Goal: Task Accomplishment & Management: Complete application form

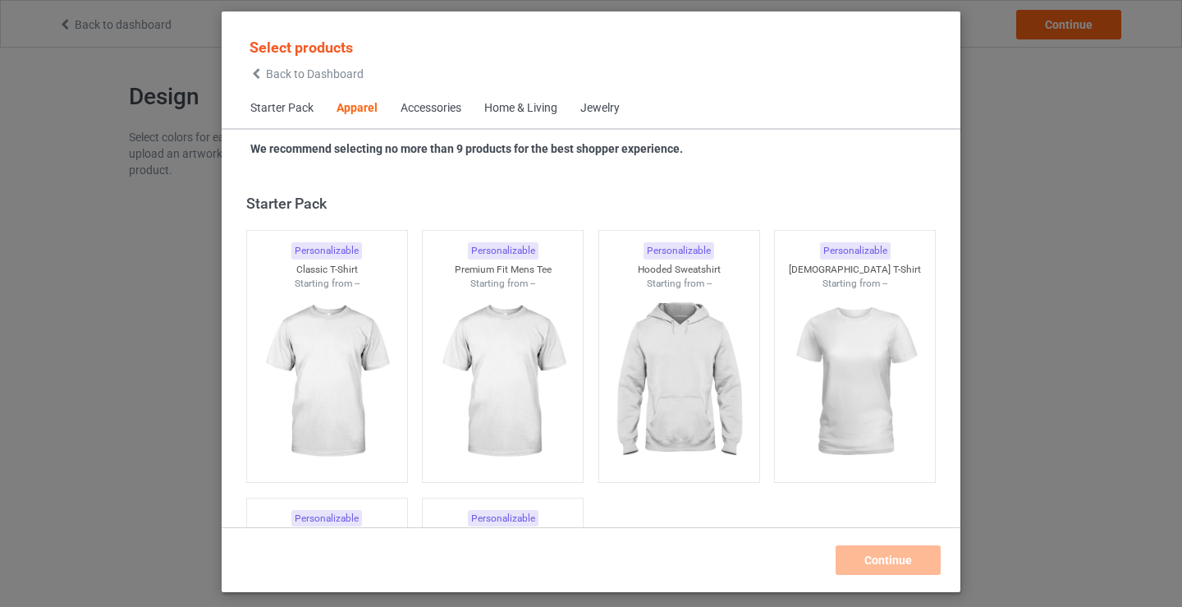
scroll to position [611, 0]
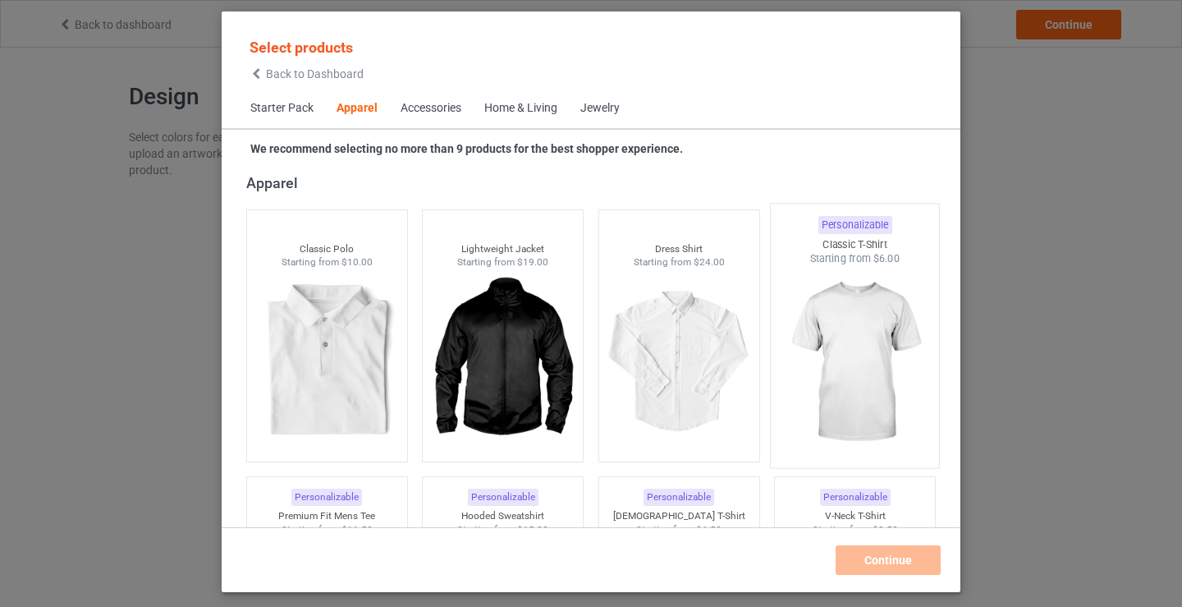
click at [857, 353] on img at bounding box center [855, 362] width 154 height 193
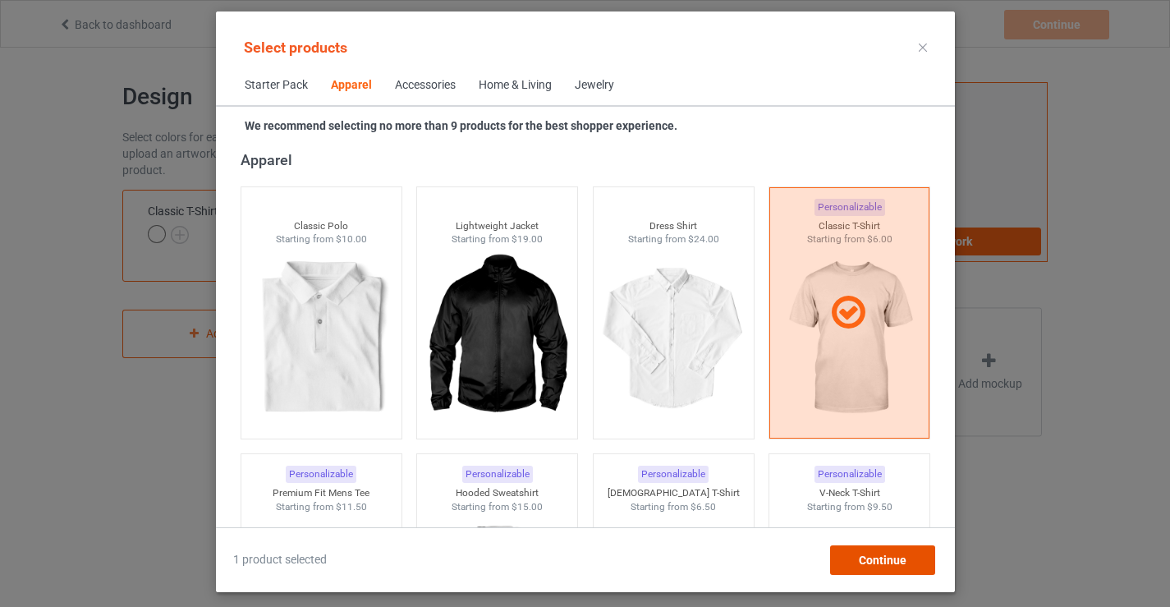
click at [886, 558] on span "Continue" at bounding box center [882, 559] width 48 height 13
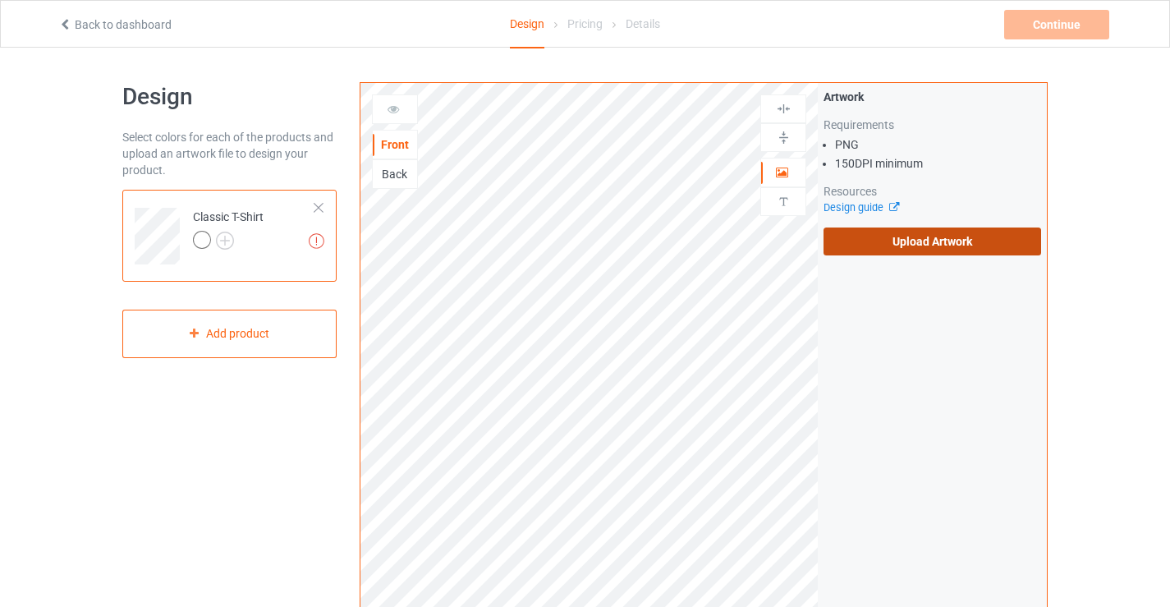
click at [907, 237] on label "Upload Artwork" at bounding box center [931, 241] width 217 height 28
click at [0, 0] on input "Upload Artwork" at bounding box center [0, 0] width 0 height 0
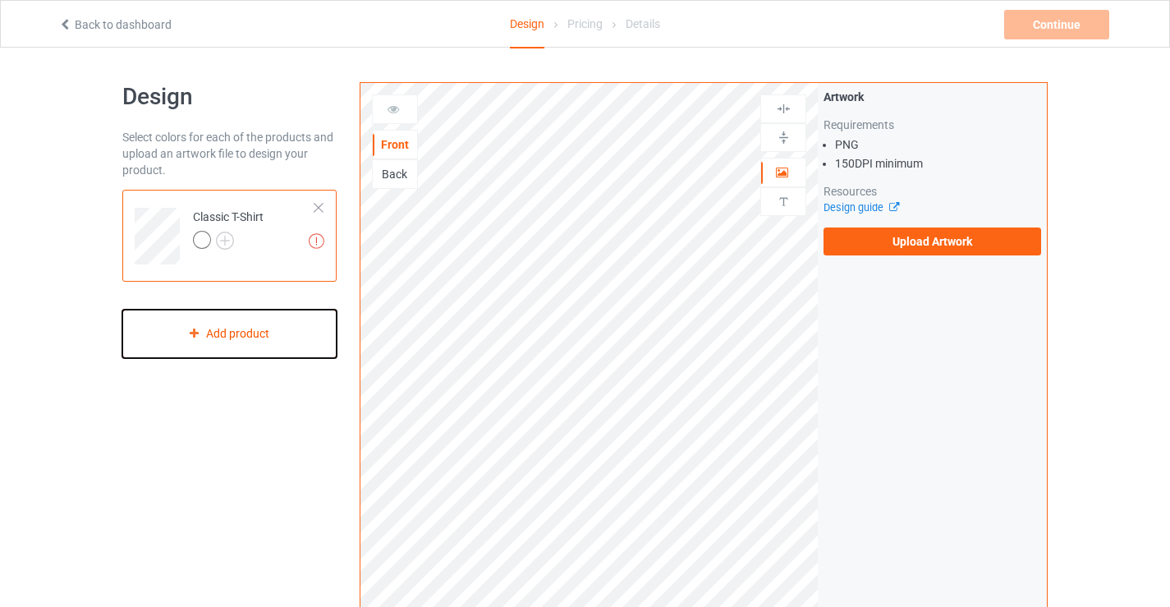
click at [190, 335] on icon at bounding box center [194, 332] width 14 height 10
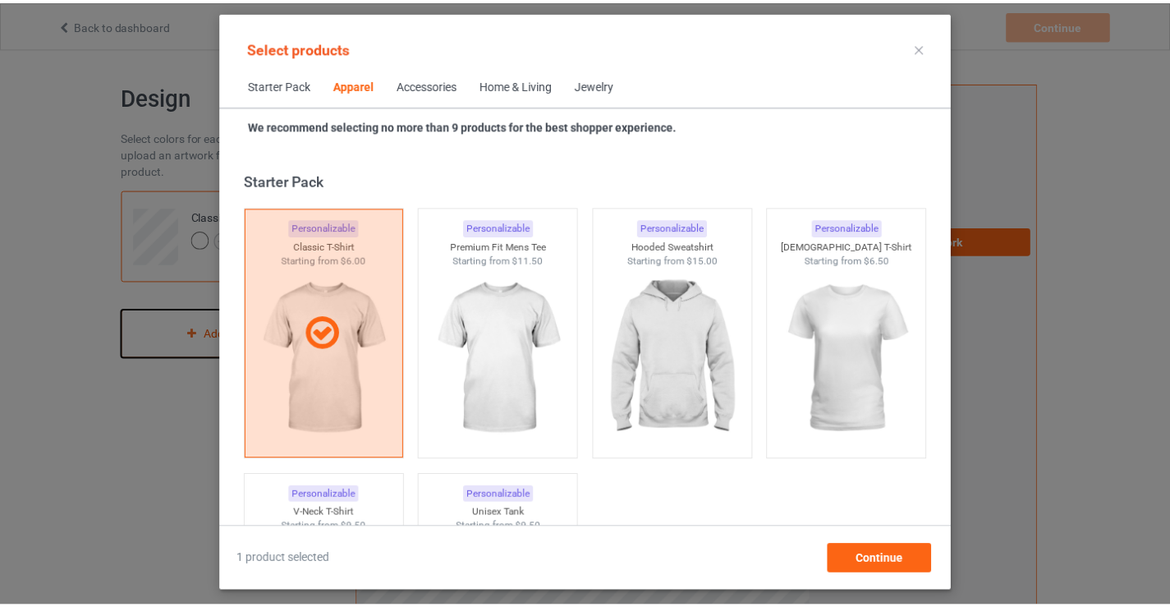
scroll to position [611, 0]
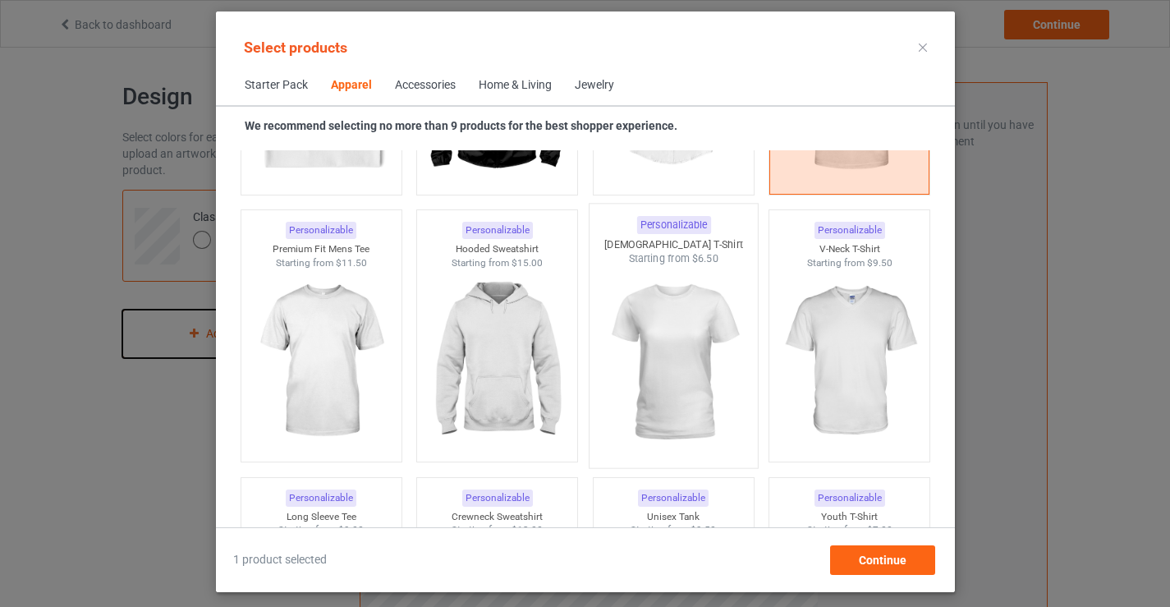
scroll to position [858, 0]
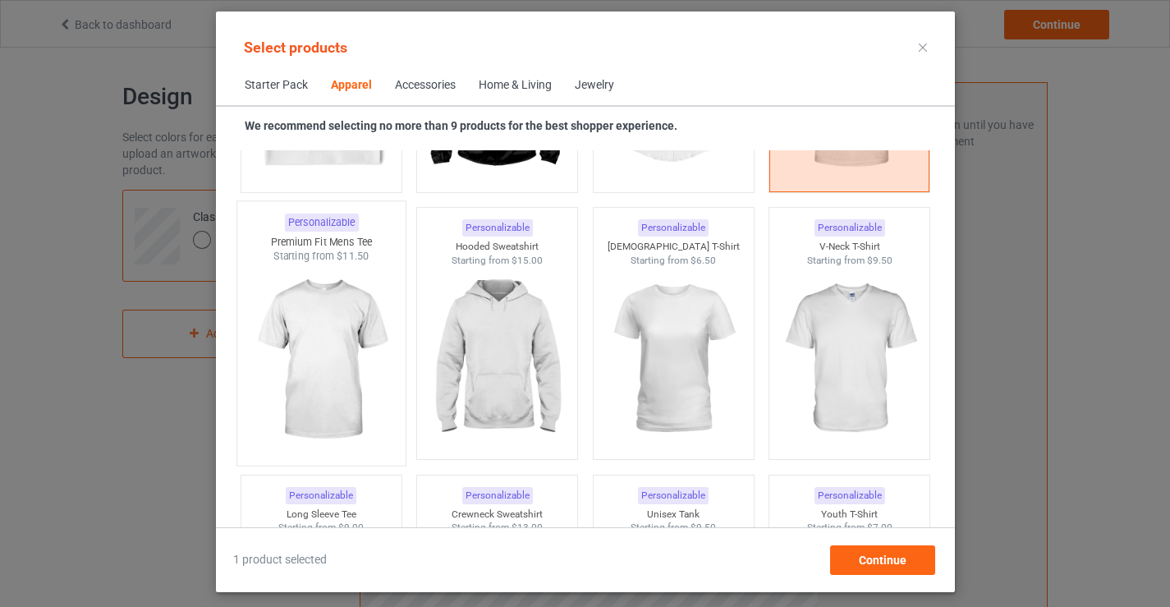
click at [326, 369] on img at bounding box center [321, 359] width 154 height 193
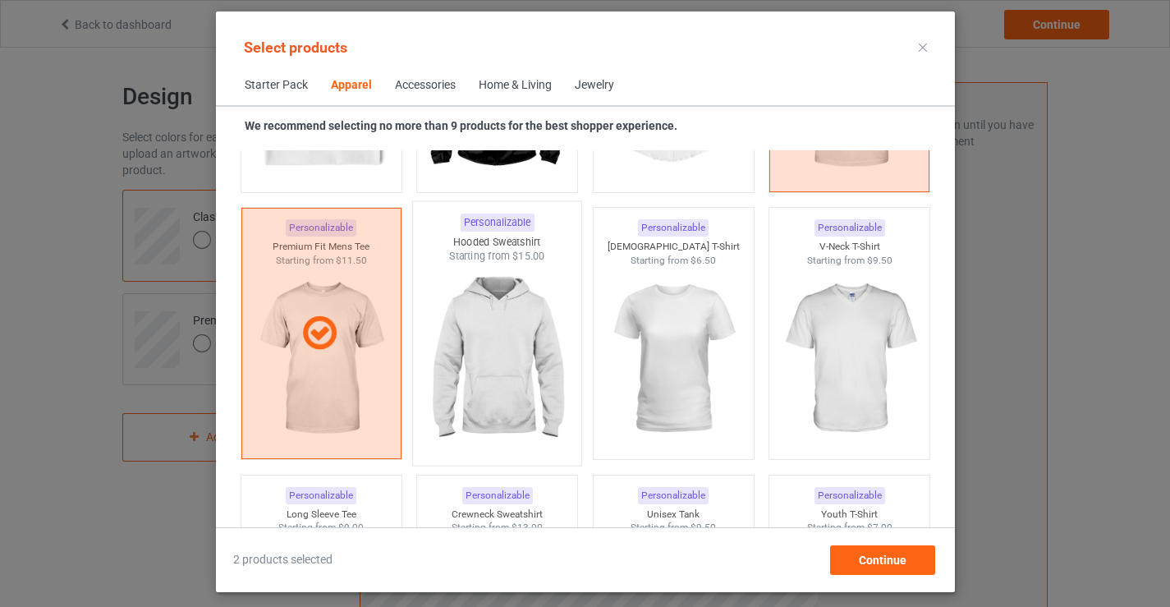
click at [492, 381] on img at bounding box center [496, 359] width 154 height 193
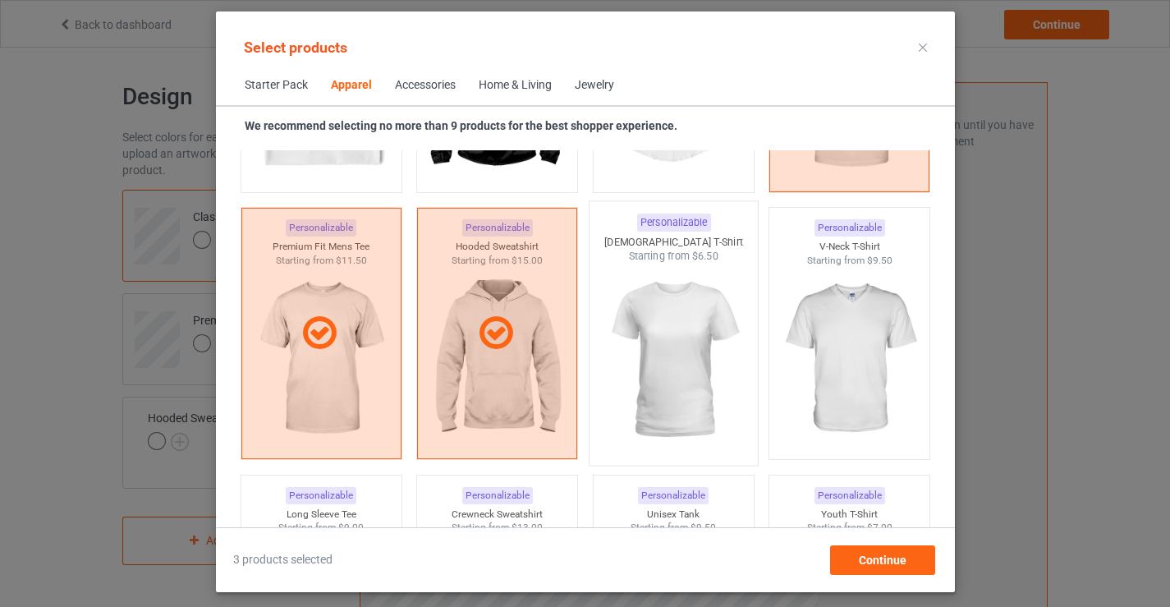
click at [662, 376] on img at bounding box center [673, 359] width 154 height 193
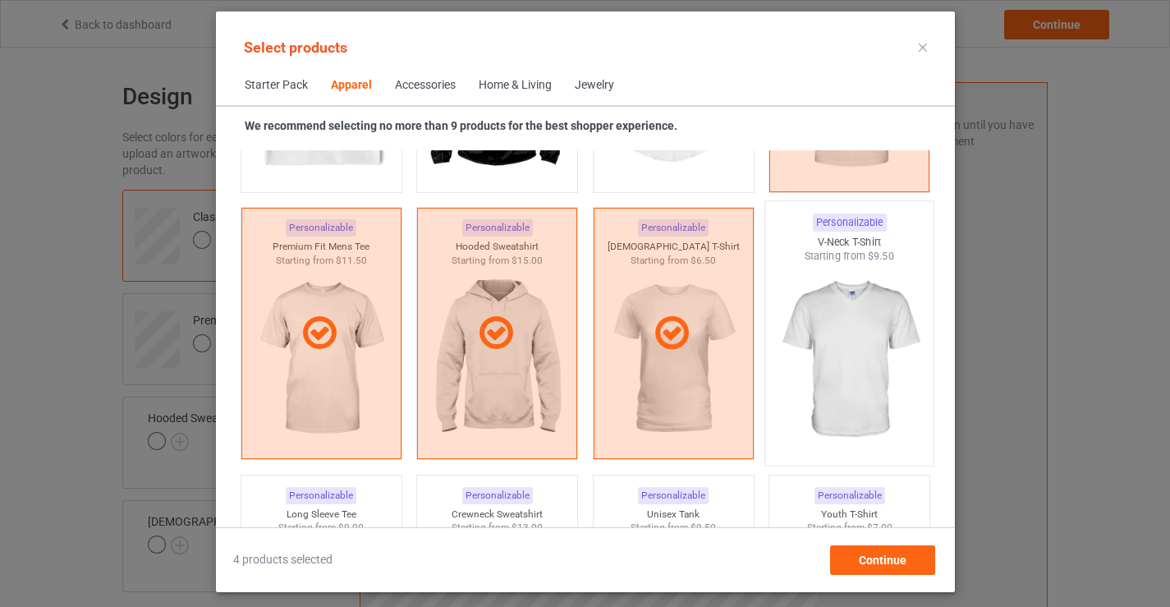
click at [836, 362] on img at bounding box center [848, 359] width 154 height 193
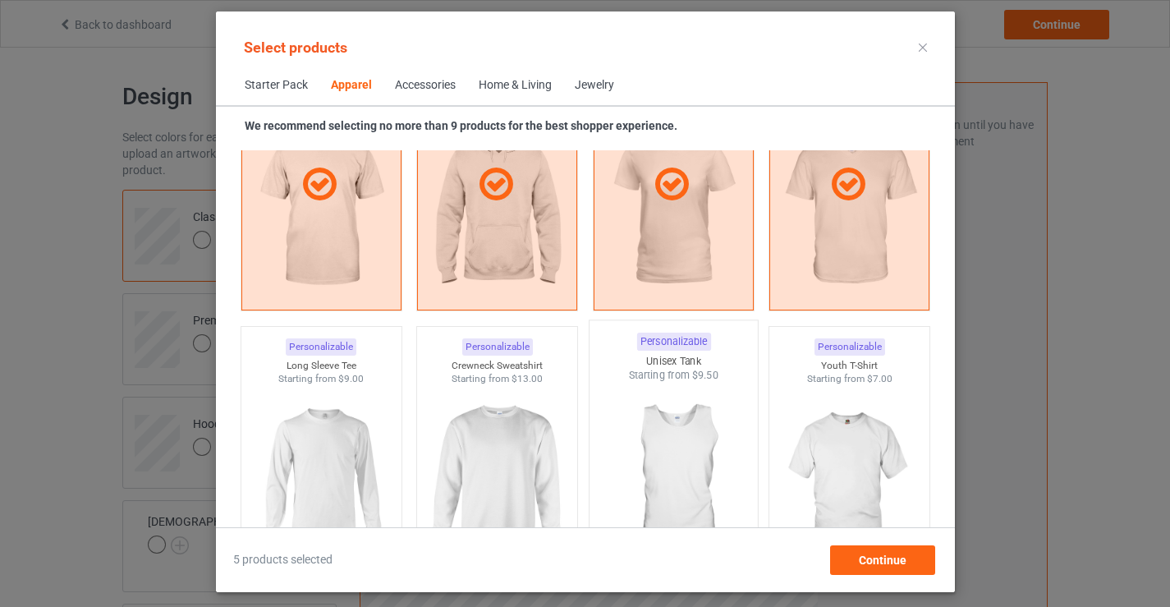
scroll to position [1104, 0]
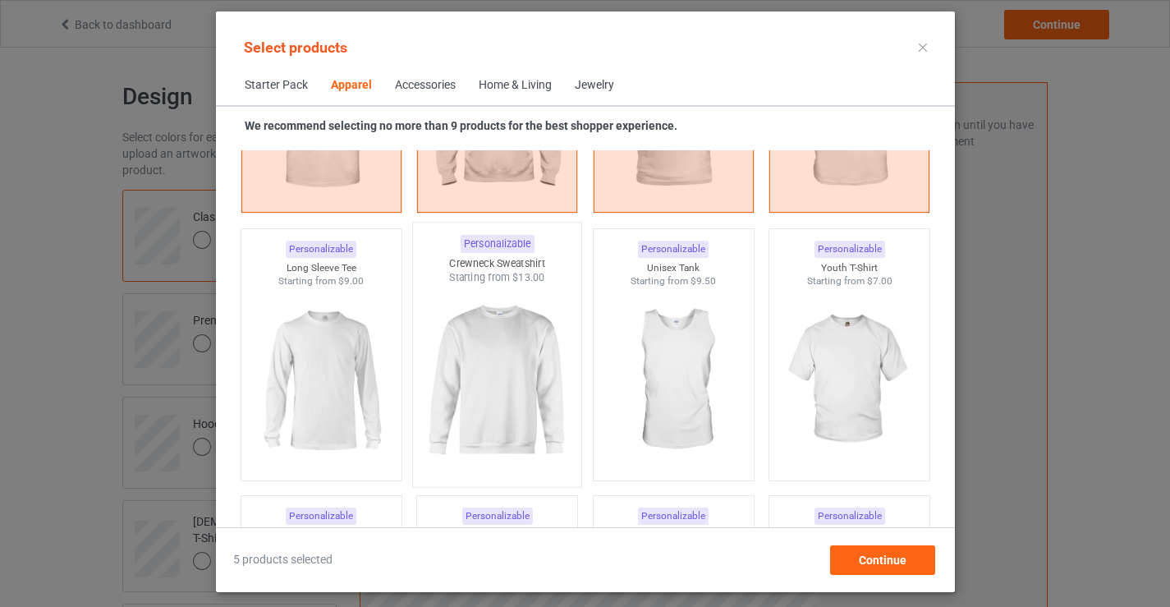
click at [483, 385] on img at bounding box center [496, 381] width 154 height 193
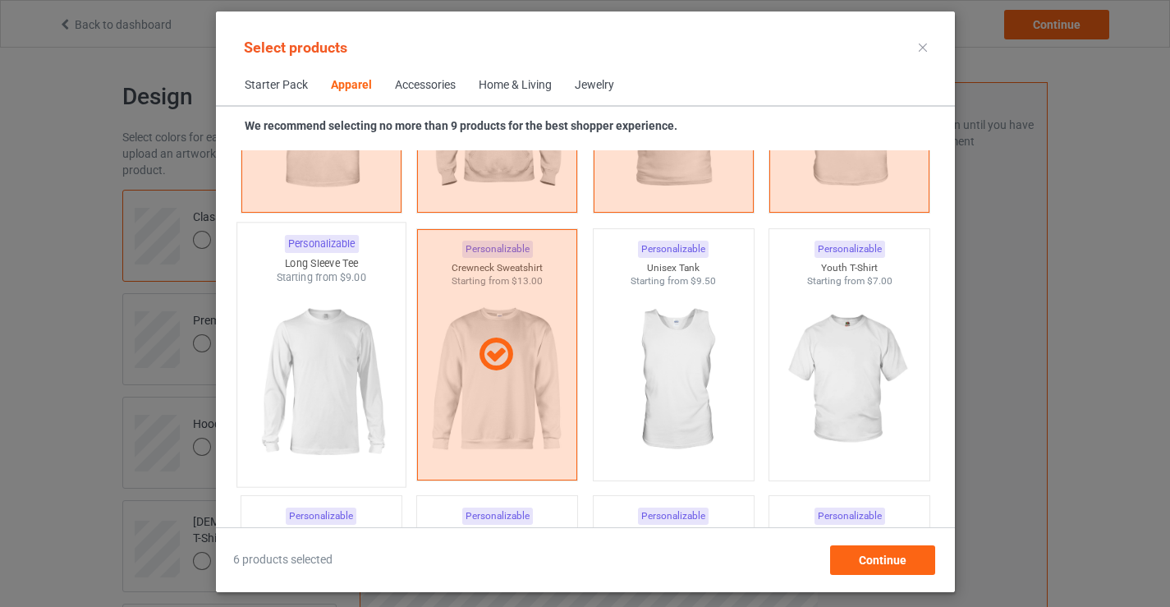
click at [329, 381] on img at bounding box center [321, 381] width 154 height 193
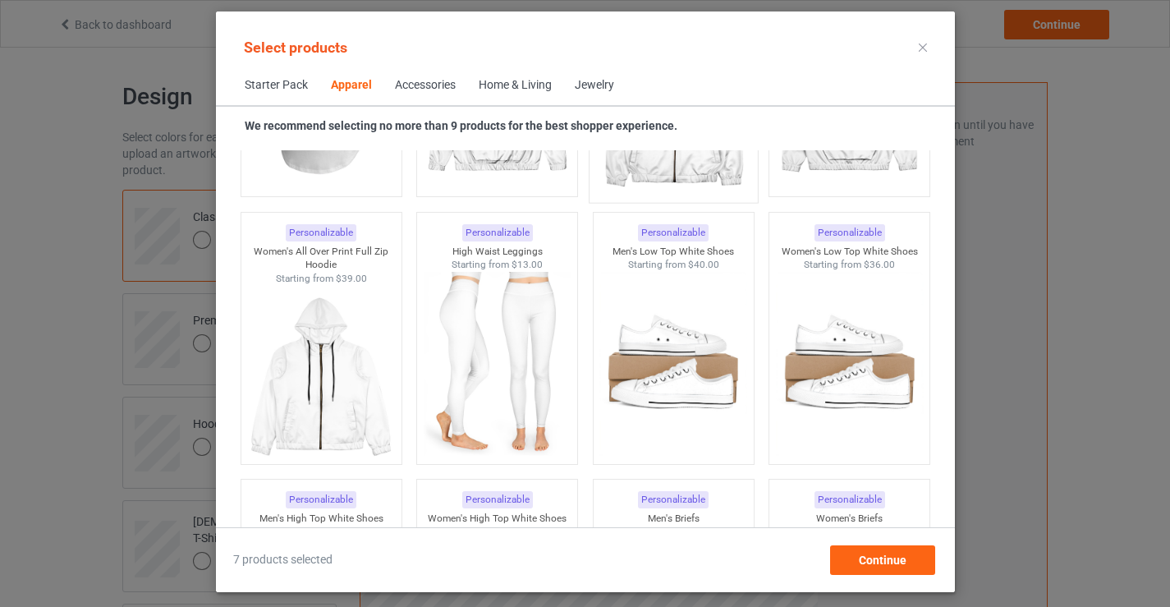
scroll to position [1678, 0]
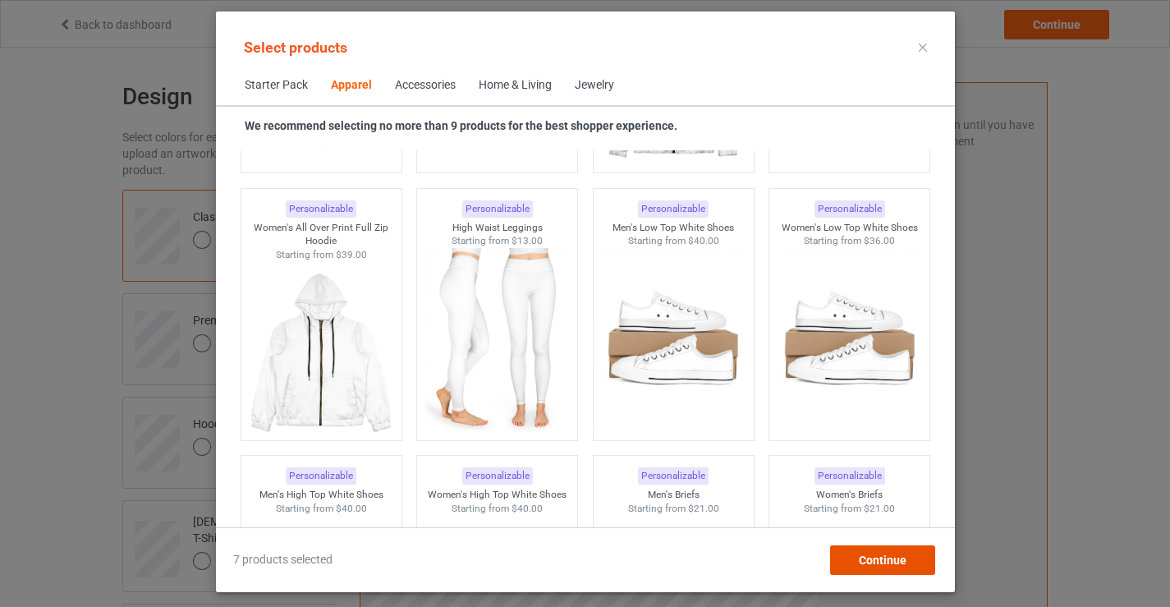
click at [873, 560] on span "Continue" at bounding box center [882, 559] width 48 height 13
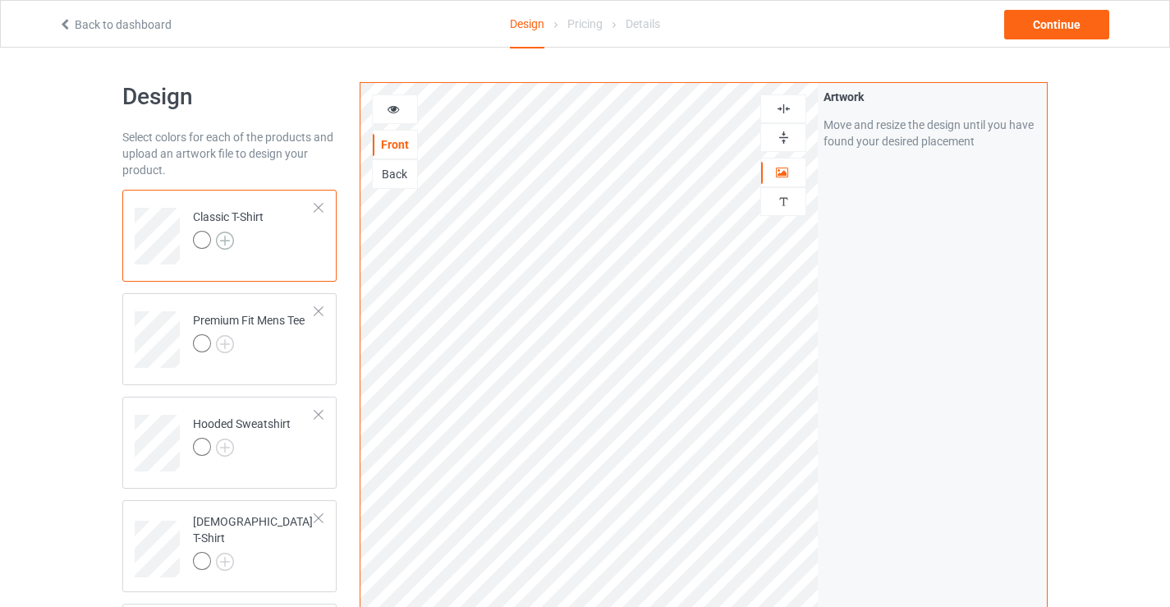
click at [225, 240] on img at bounding box center [225, 240] width 18 height 18
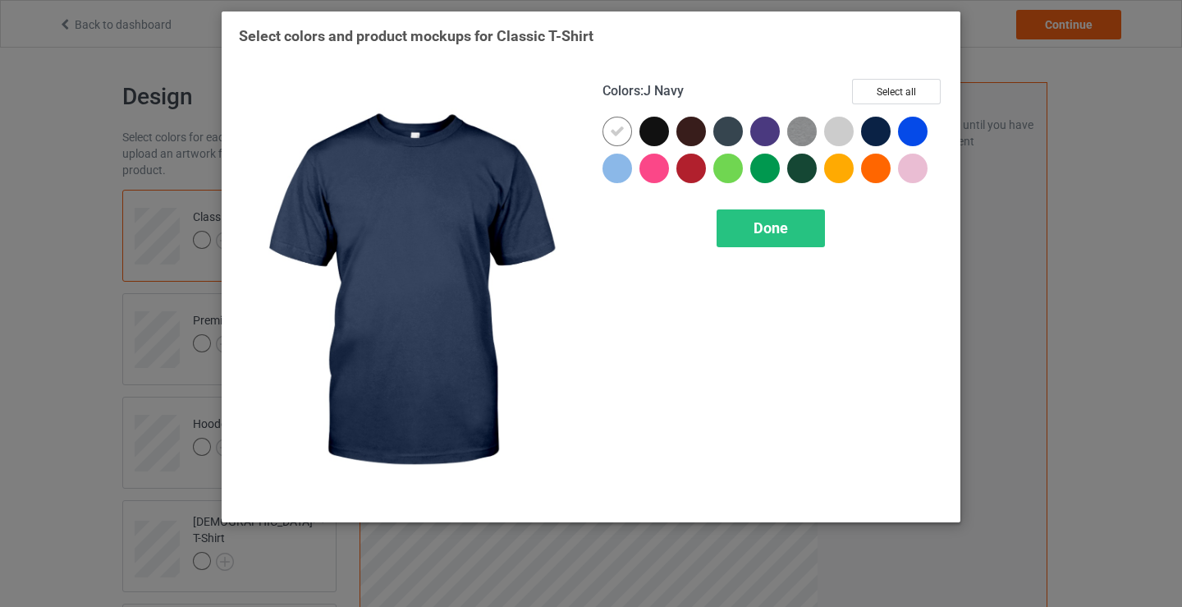
click at [877, 123] on div at bounding box center [876, 132] width 30 height 30
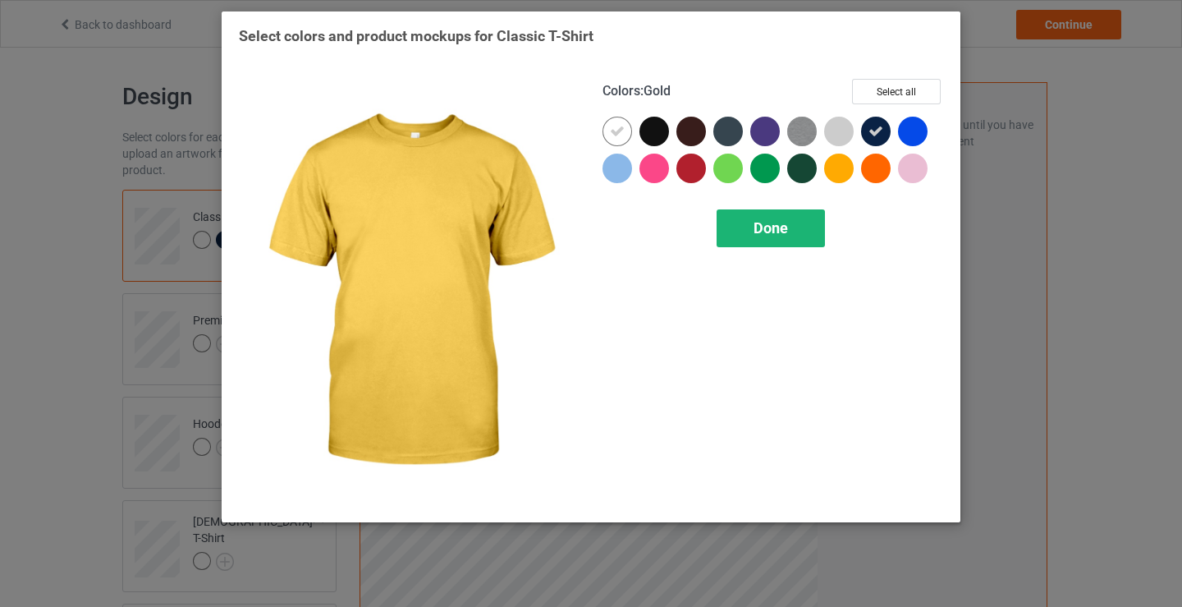
click at [786, 231] on span "Done" at bounding box center [770, 227] width 34 height 17
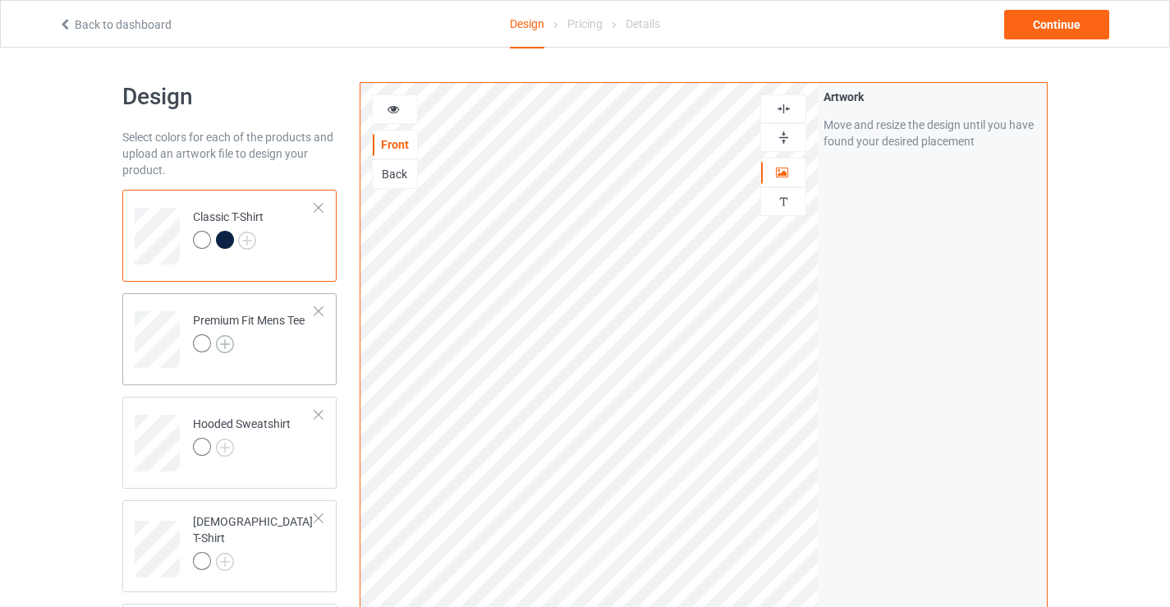
click at [222, 341] on img at bounding box center [225, 344] width 18 height 18
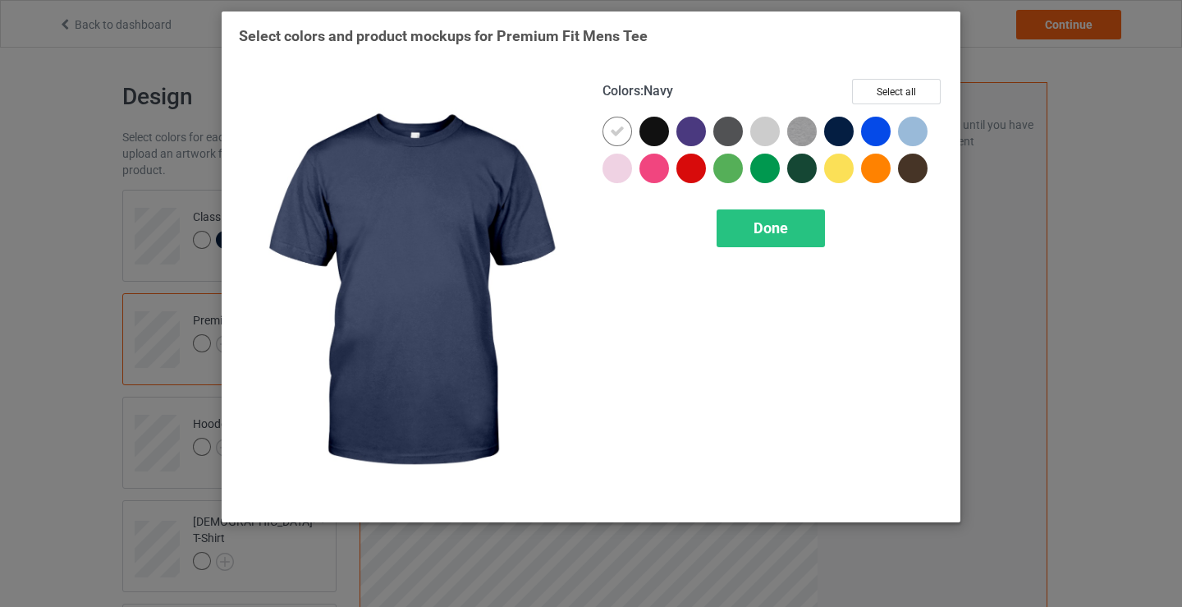
click at [843, 134] on div at bounding box center [839, 132] width 30 height 30
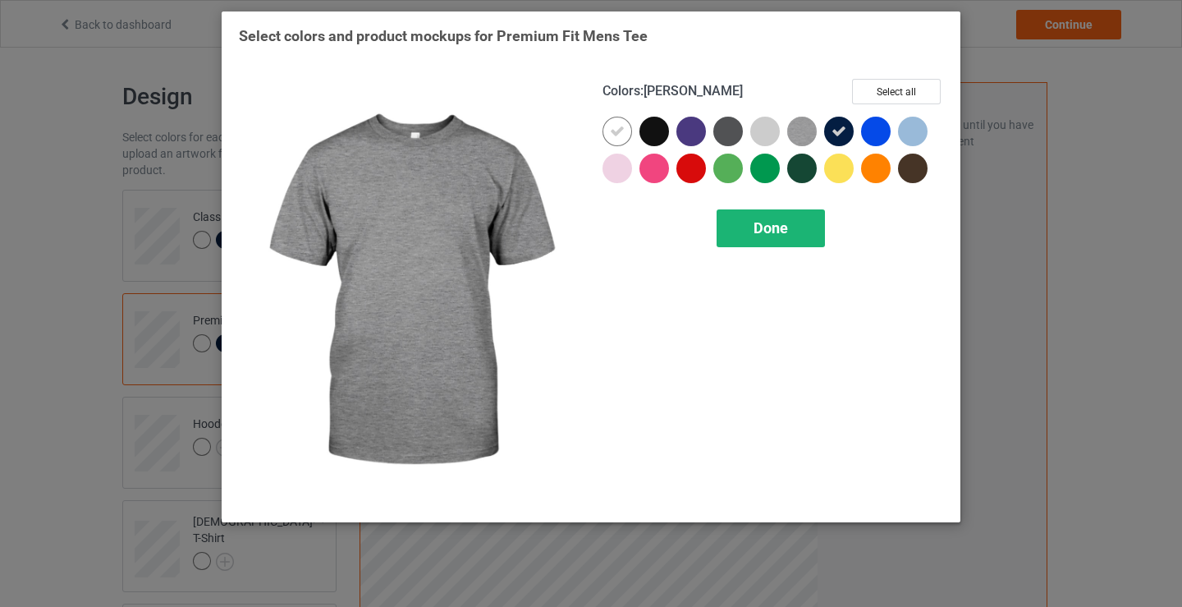
click at [768, 236] on span "Done" at bounding box center [770, 227] width 34 height 17
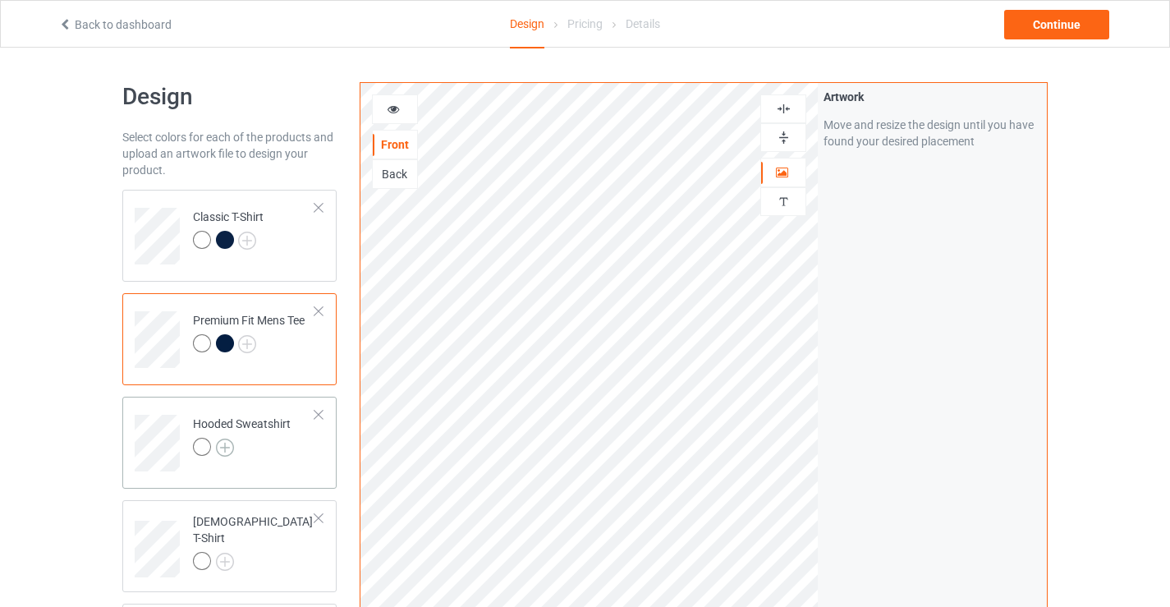
click at [222, 451] on img at bounding box center [225, 447] width 18 height 18
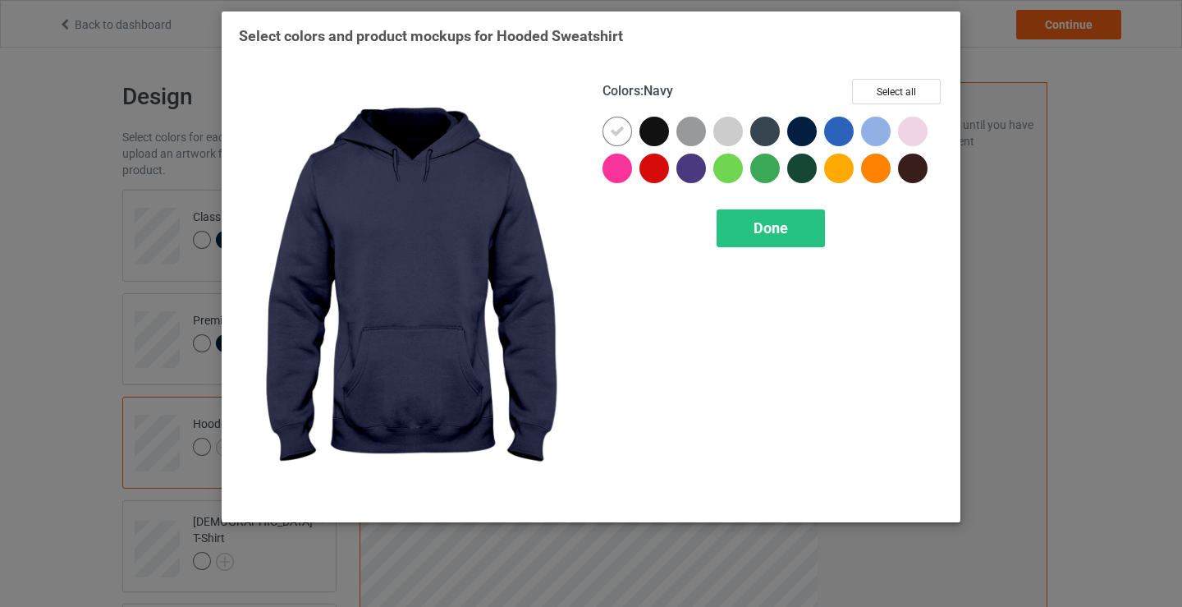
click at [803, 133] on div at bounding box center [802, 132] width 30 height 30
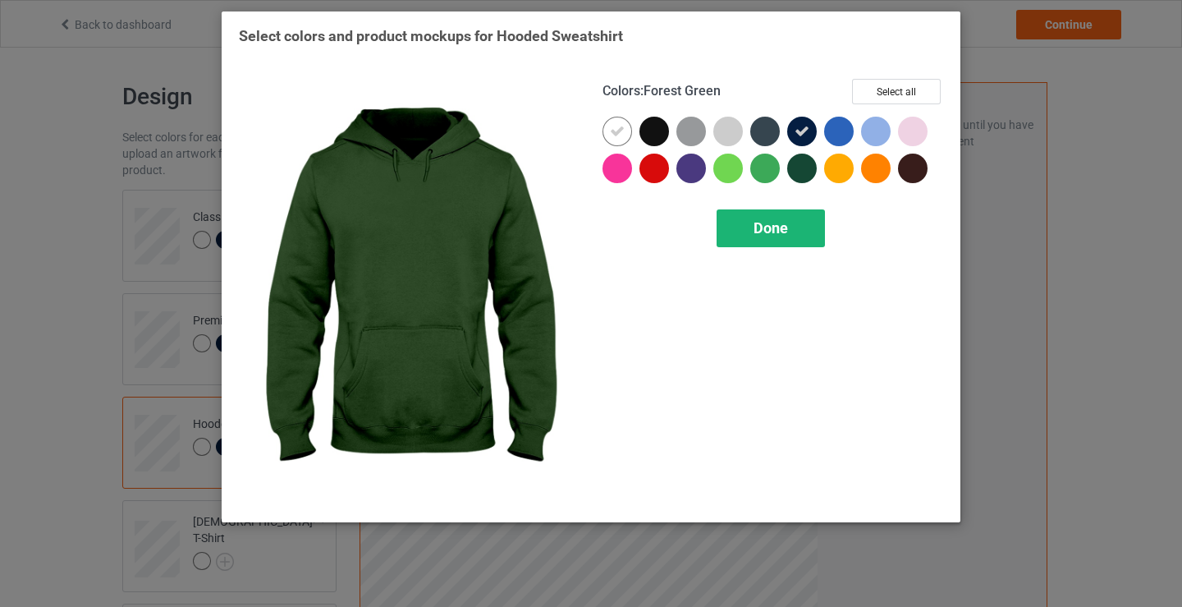
click at [783, 230] on span "Done" at bounding box center [770, 227] width 34 height 17
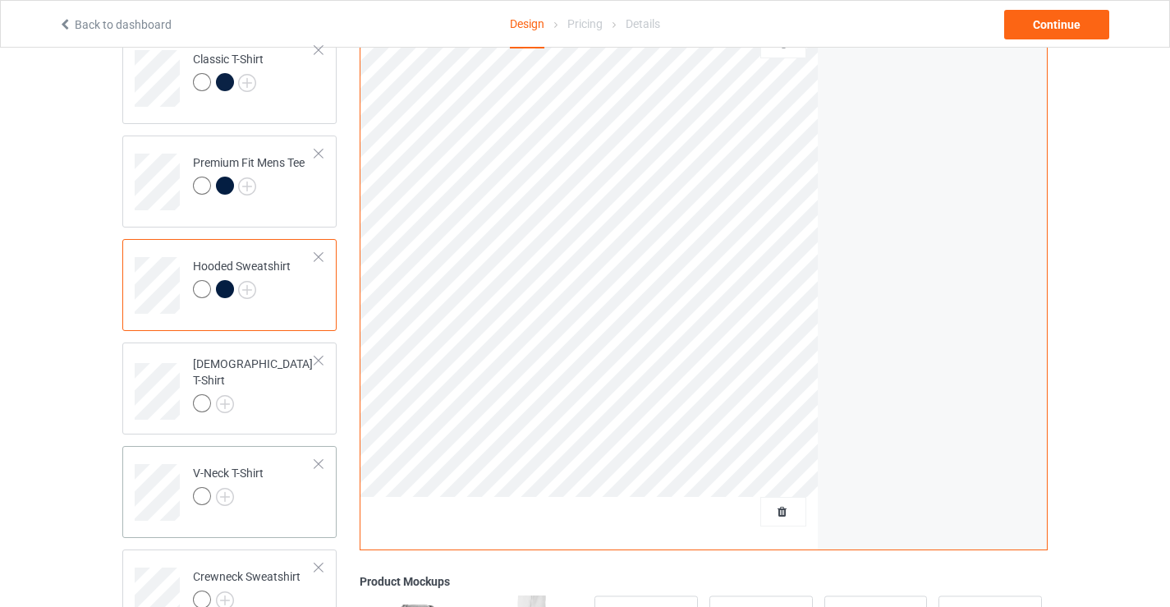
scroll to position [164, 0]
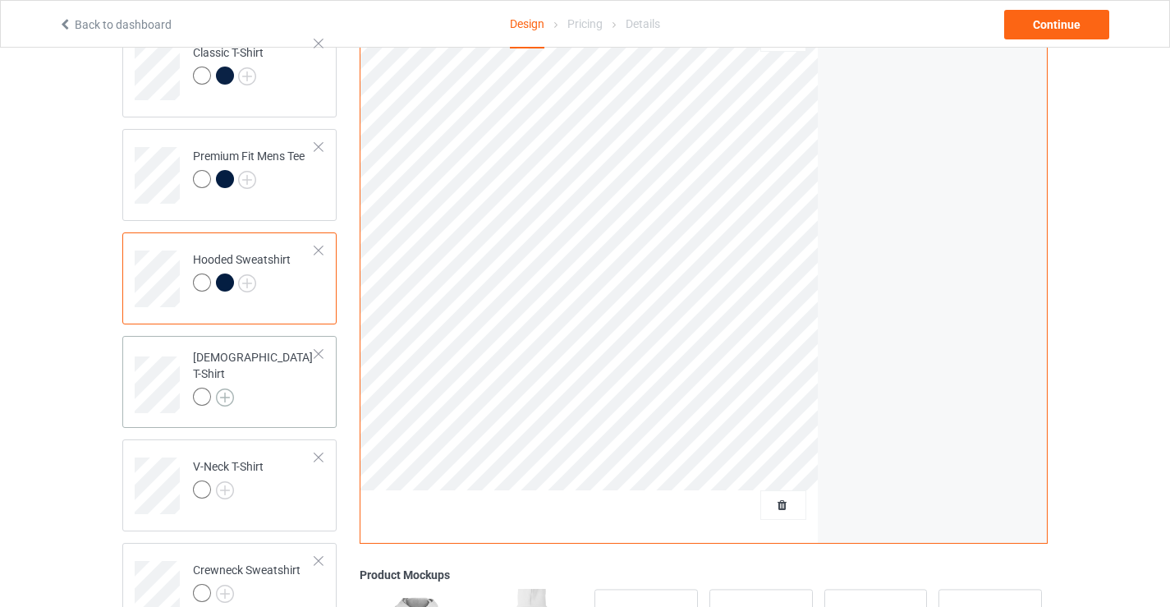
click at [227, 388] on img at bounding box center [225, 397] width 18 height 18
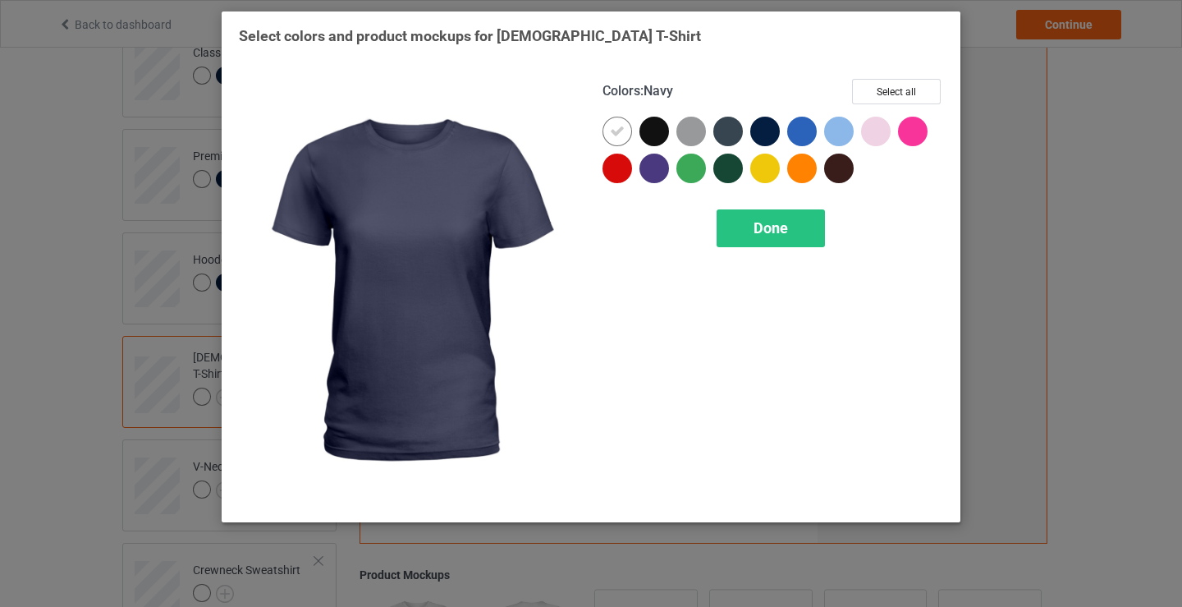
click at [766, 133] on div at bounding box center [765, 132] width 30 height 30
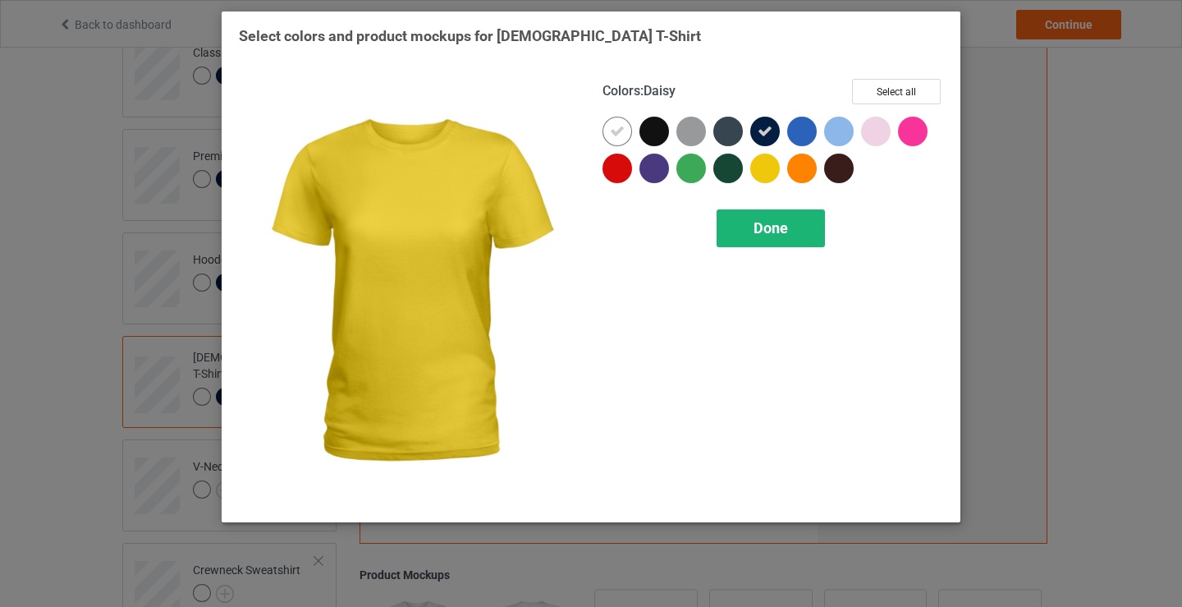
click at [770, 233] on span "Done" at bounding box center [770, 227] width 34 height 17
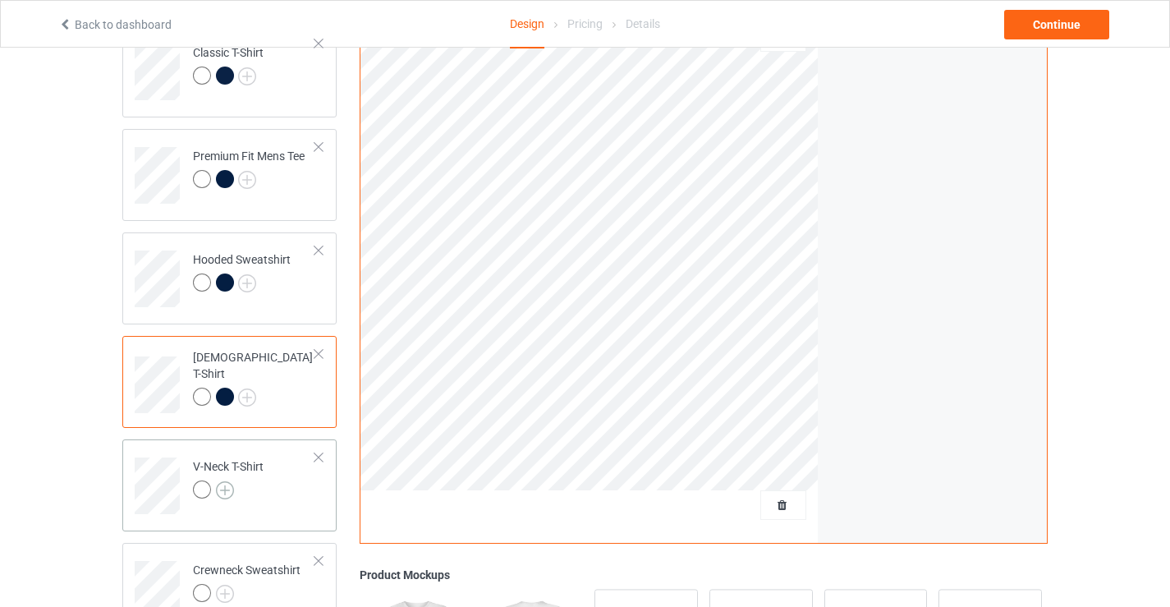
click at [224, 492] on img at bounding box center [225, 490] width 18 height 18
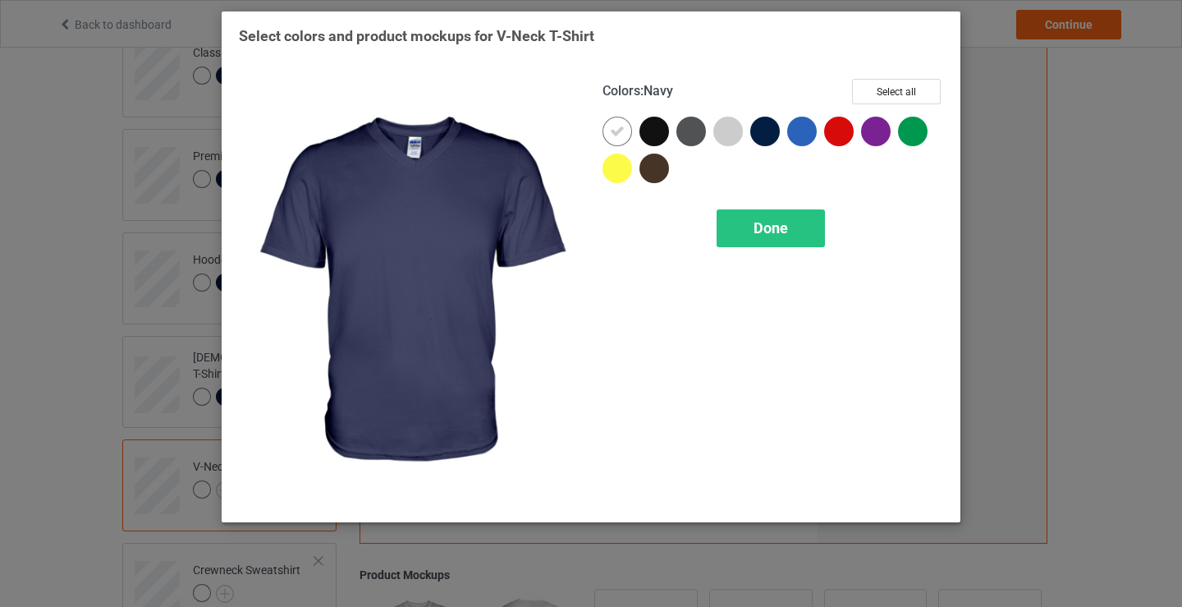
click at [755, 133] on div at bounding box center [765, 132] width 30 height 30
click at [769, 228] on span "Done" at bounding box center [770, 227] width 34 height 17
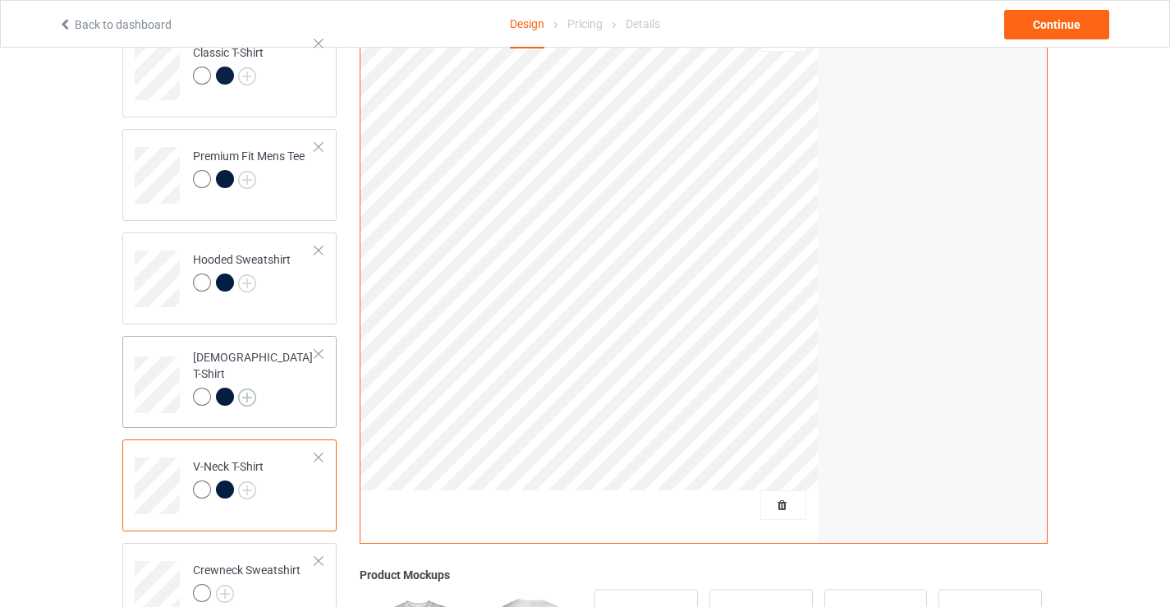
click at [248, 388] on img at bounding box center [247, 397] width 18 height 18
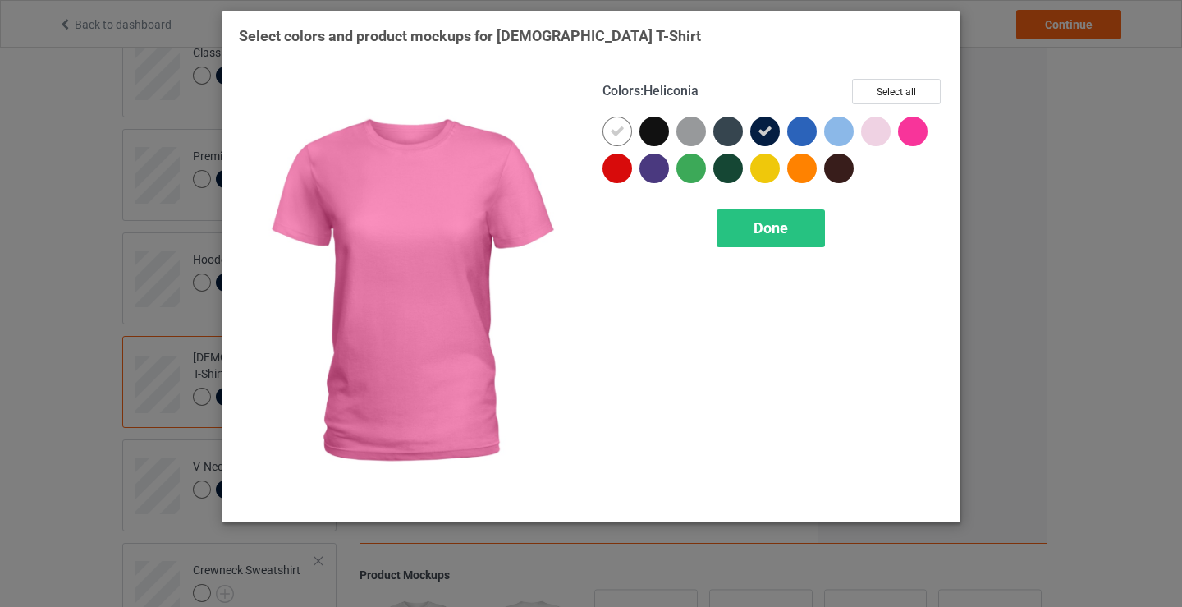
click at [905, 135] on div at bounding box center [913, 132] width 30 height 30
click at [796, 235] on div "Done" at bounding box center [770, 228] width 108 height 38
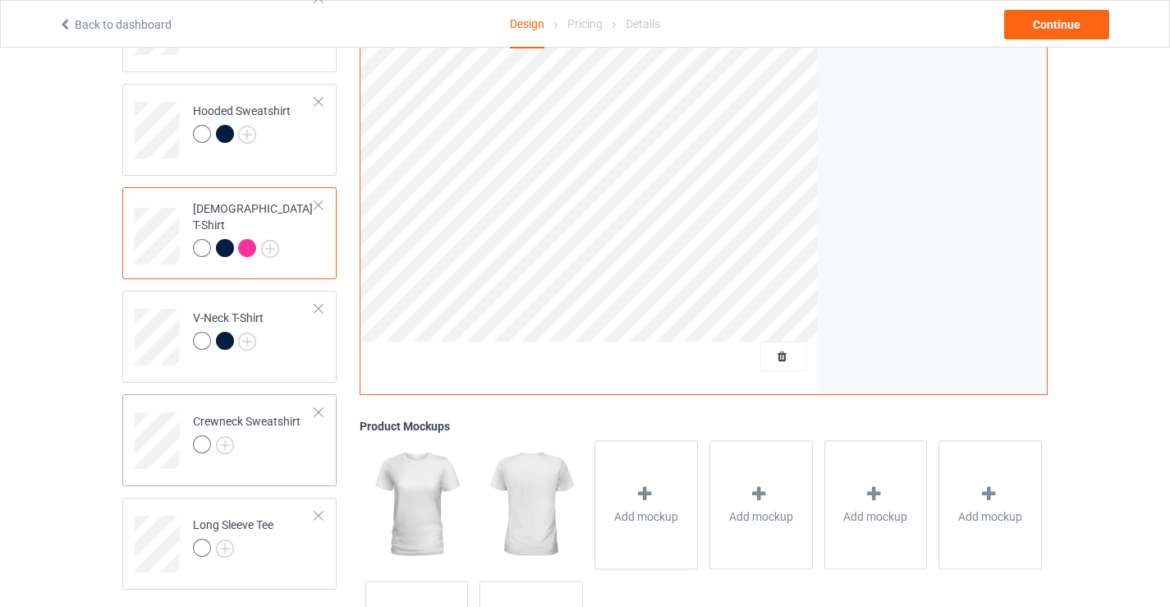
scroll to position [328, 0]
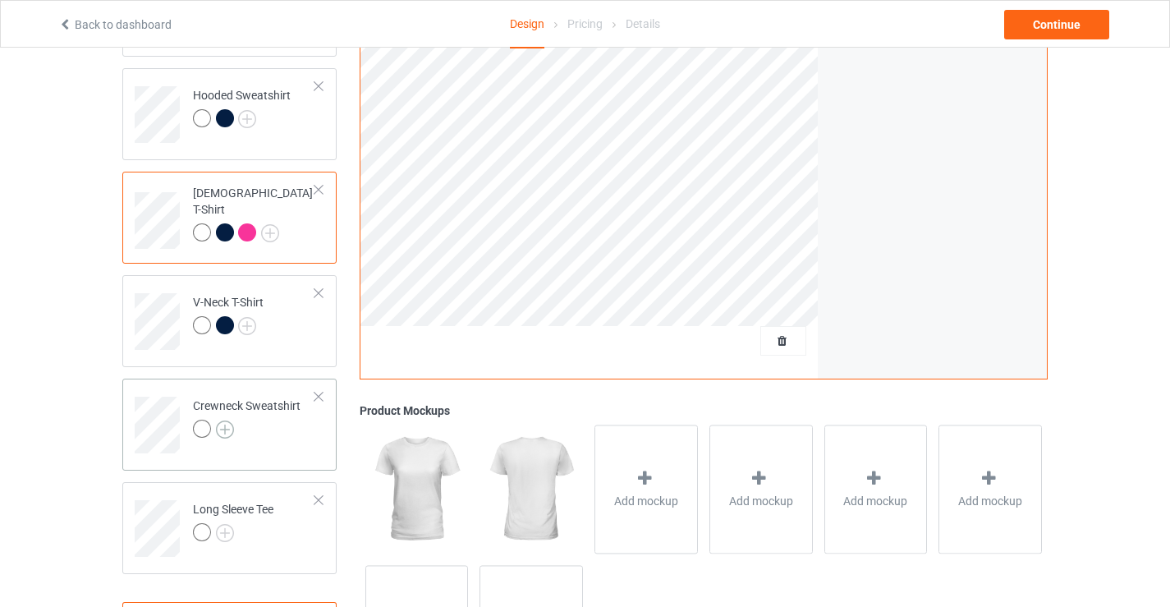
click at [220, 427] on img at bounding box center [225, 429] width 18 height 18
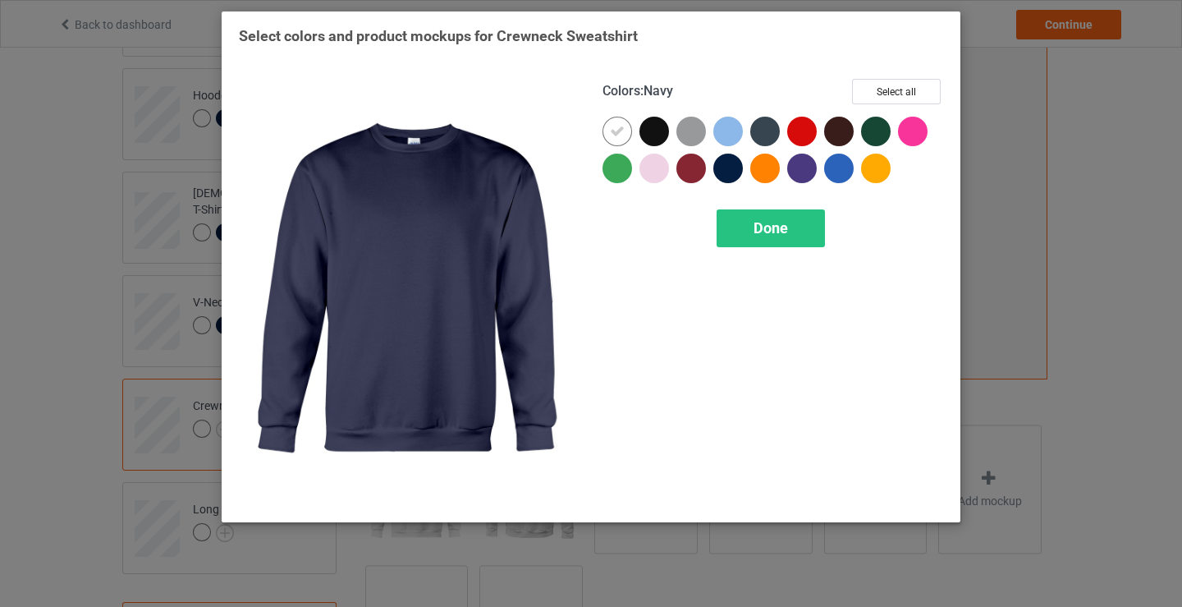
click at [726, 168] on div at bounding box center [728, 168] width 30 height 30
click at [760, 227] on span "Done" at bounding box center [770, 227] width 34 height 17
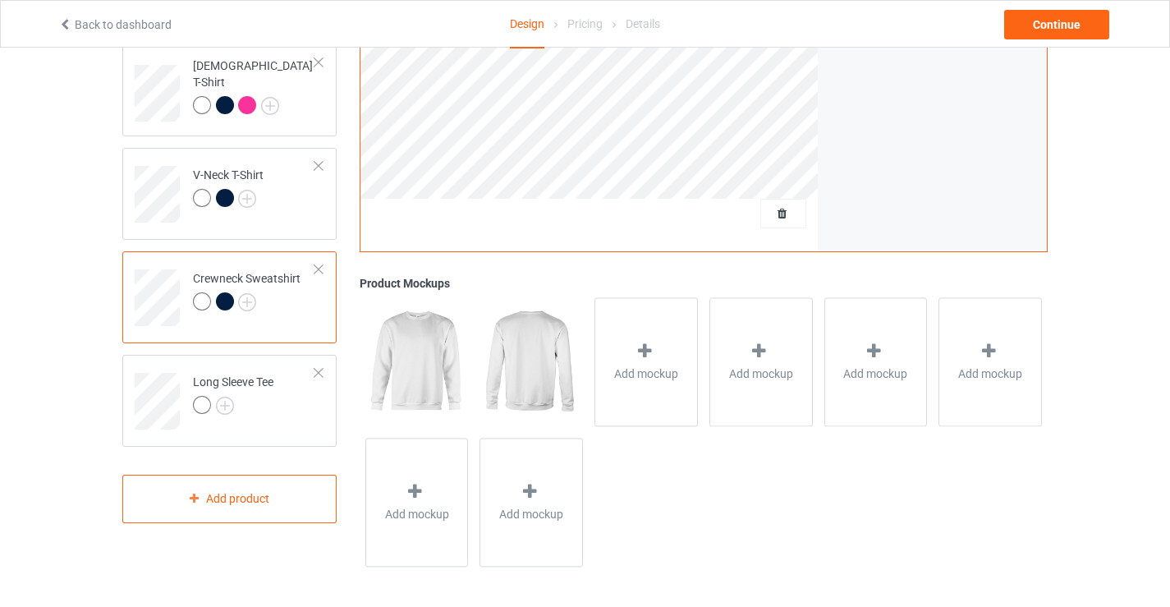
scroll to position [457, 0]
click at [222, 401] on img at bounding box center [225, 405] width 18 height 18
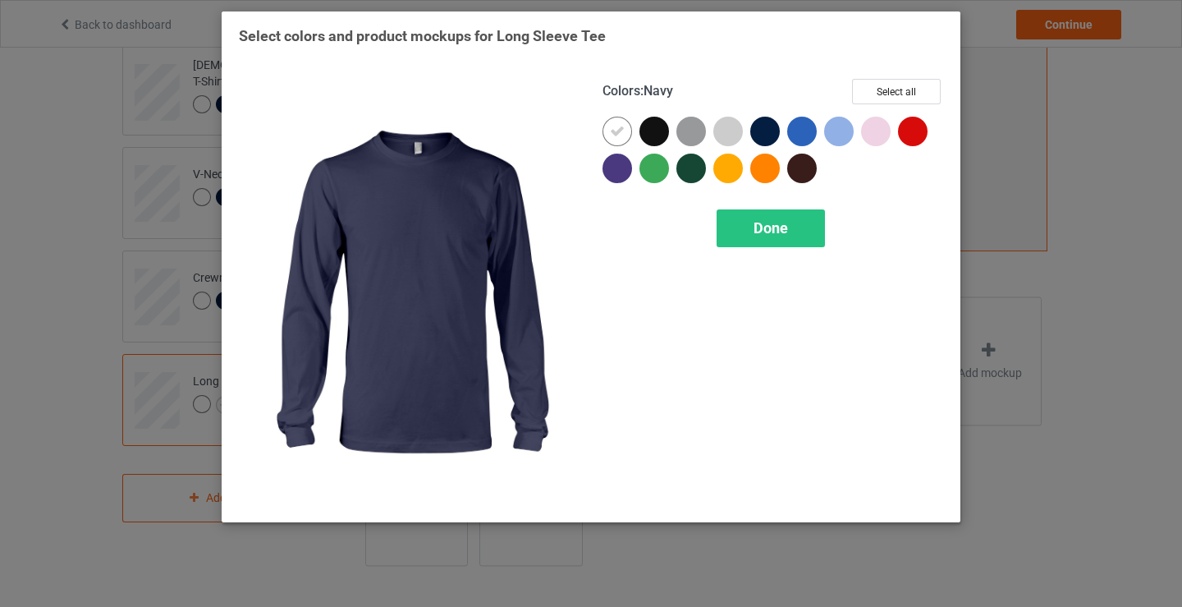
click at [767, 132] on div at bounding box center [765, 132] width 30 height 30
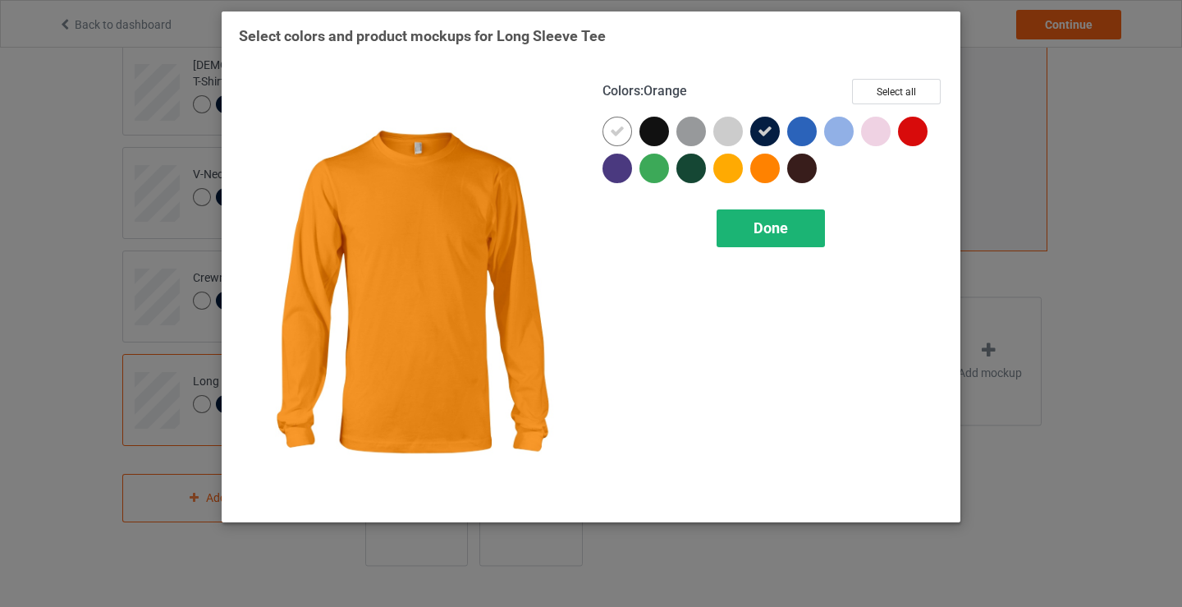
click at [775, 233] on span "Done" at bounding box center [770, 227] width 34 height 17
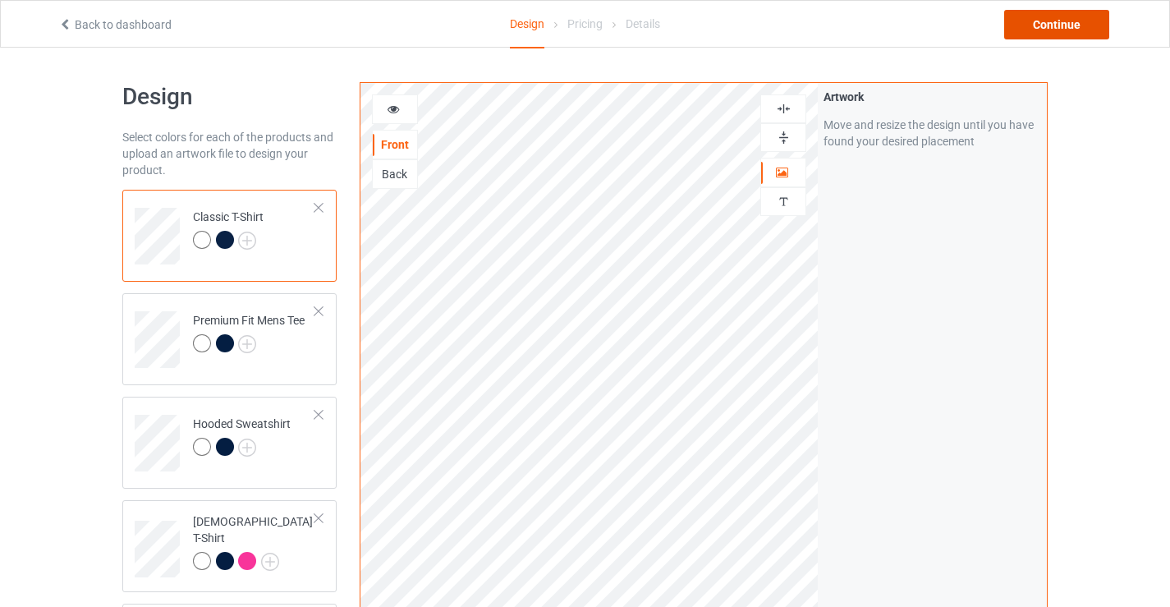
click at [1062, 29] on div "Continue" at bounding box center [1056, 25] width 105 height 30
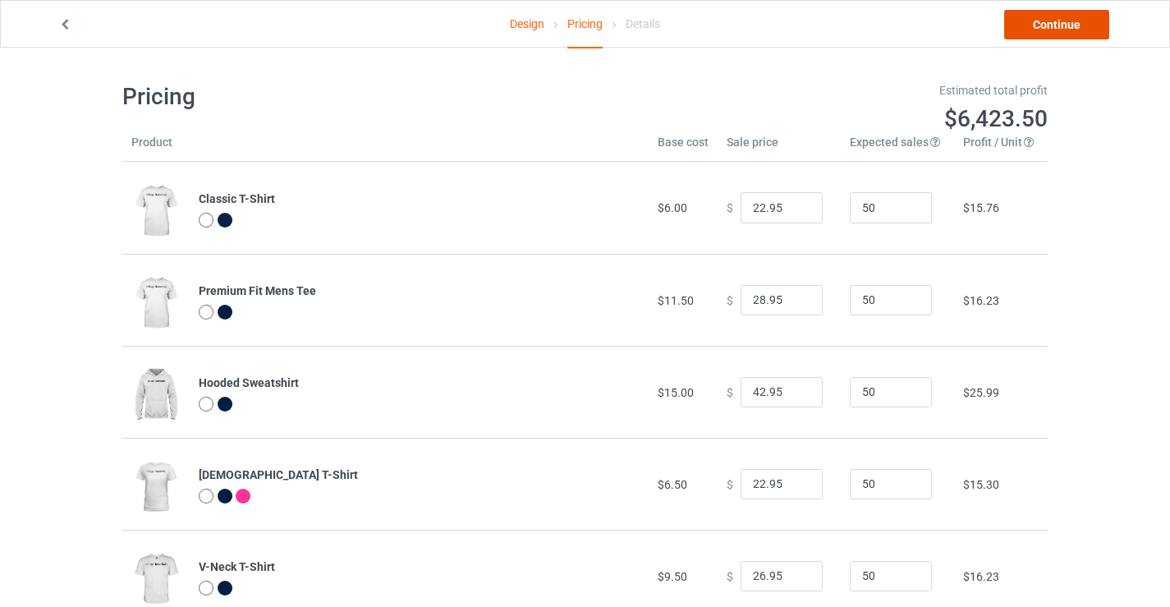
click at [1045, 27] on link "Continue" at bounding box center [1056, 25] width 105 height 30
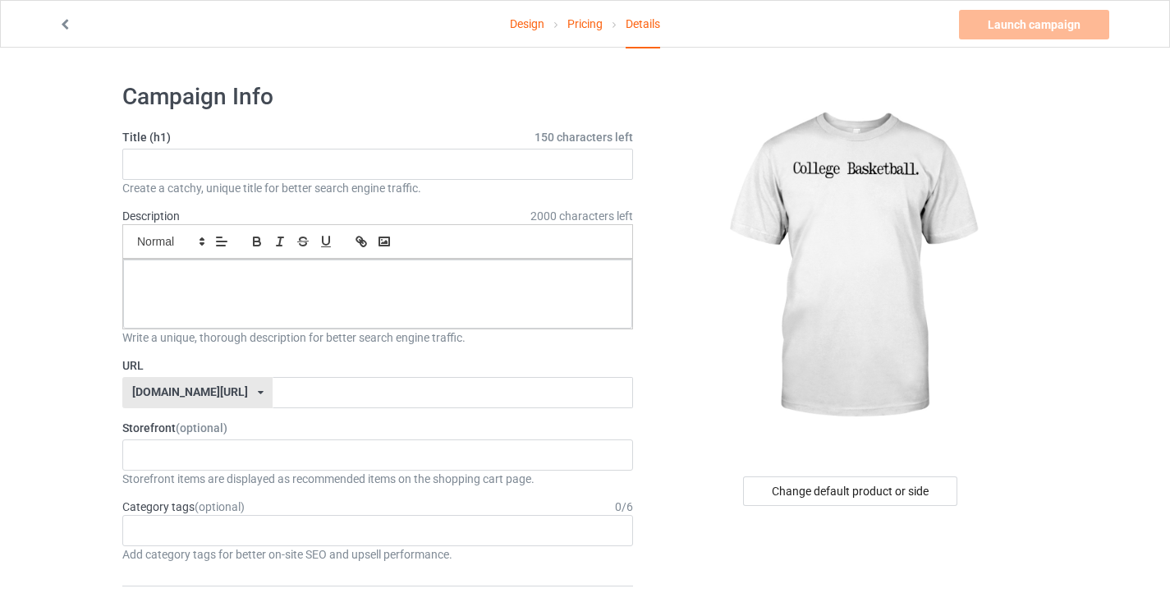
click at [197, 148] on div "Title (h1) 150 characters left Create a catchy, unique title for better search …" at bounding box center [377, 162] width 510 height 67
click at [185, 293] on div at bounding box center [377, 293] width 509 height 69
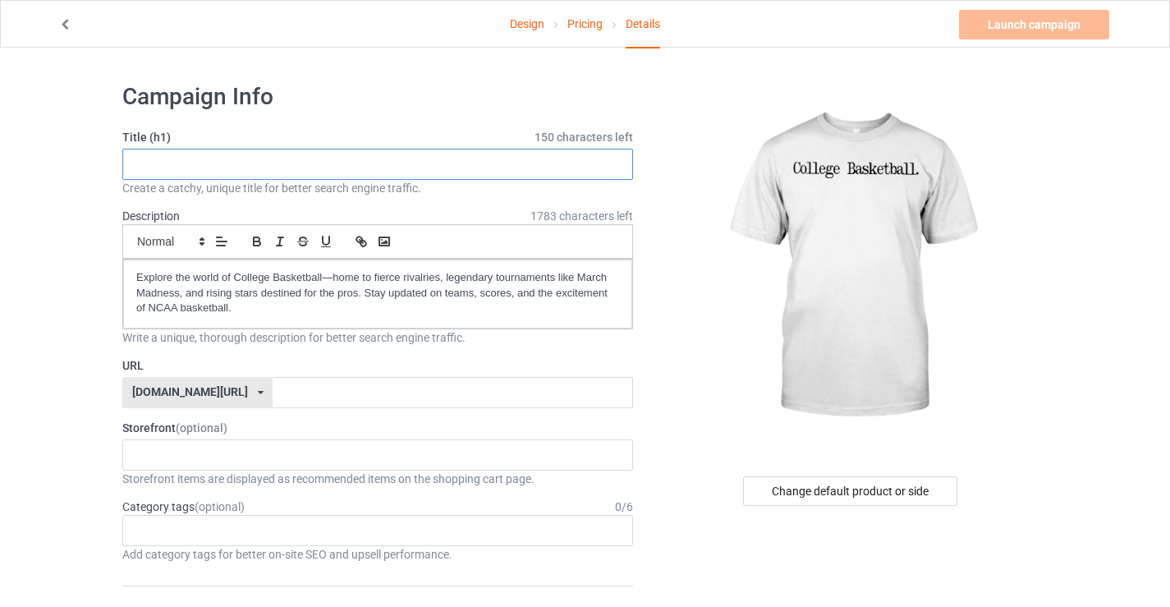
click at [206, 157] on input "text" at bounding box center [377, 164] width 510 height 31
click at [222, 160] on input "text" at bounding box center [377, 164] width 510 height 31
paste input "College Basketball"
drag, startPoint x: 267, startPoint y: 163, endPoint x: 111, endPoint y: 161, distance: 155.9
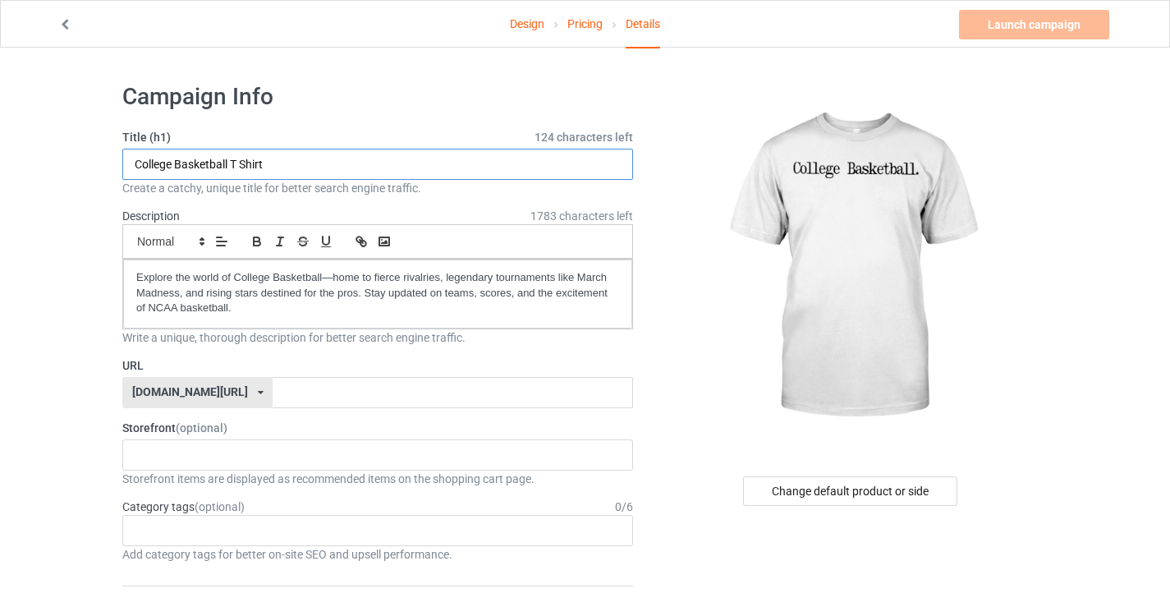
type input "College Basketball T Shirt"
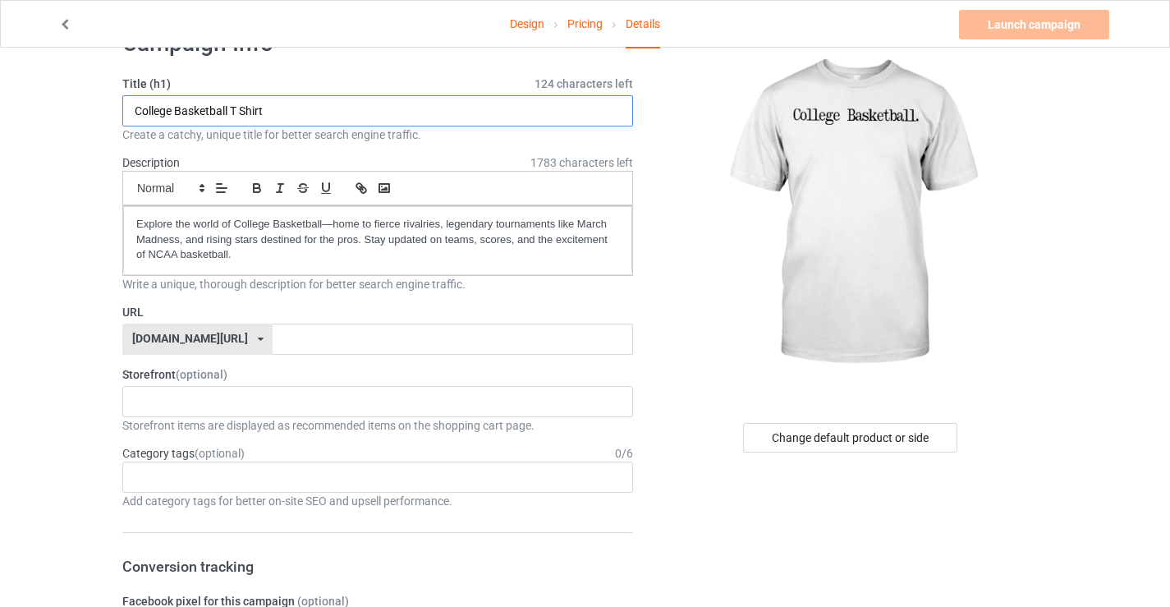
scroll to position [82, 0]
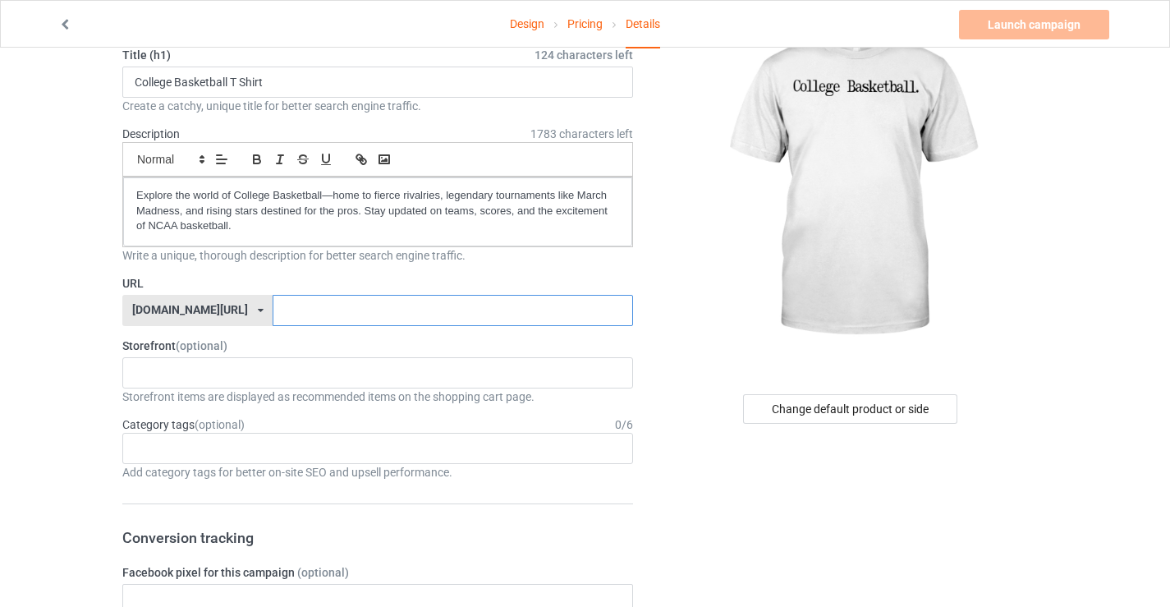
click at [272, 305] on input "text" at bounding box center [451, 310] width 359 height 31
paste input "college-basketball-t-shirt"
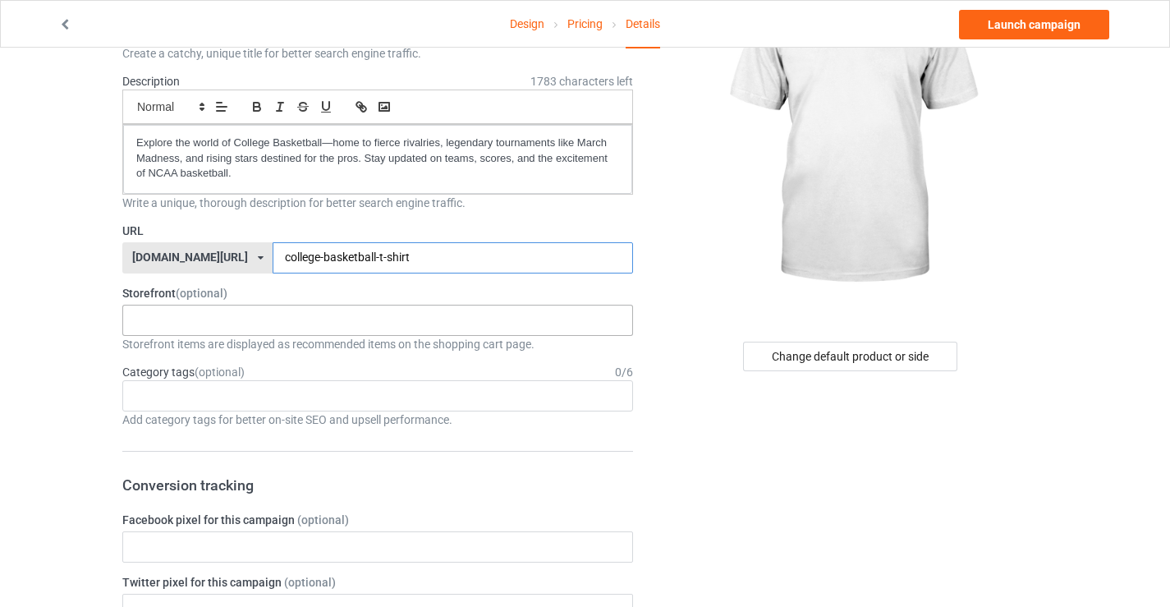
scroll to position [246, 0]
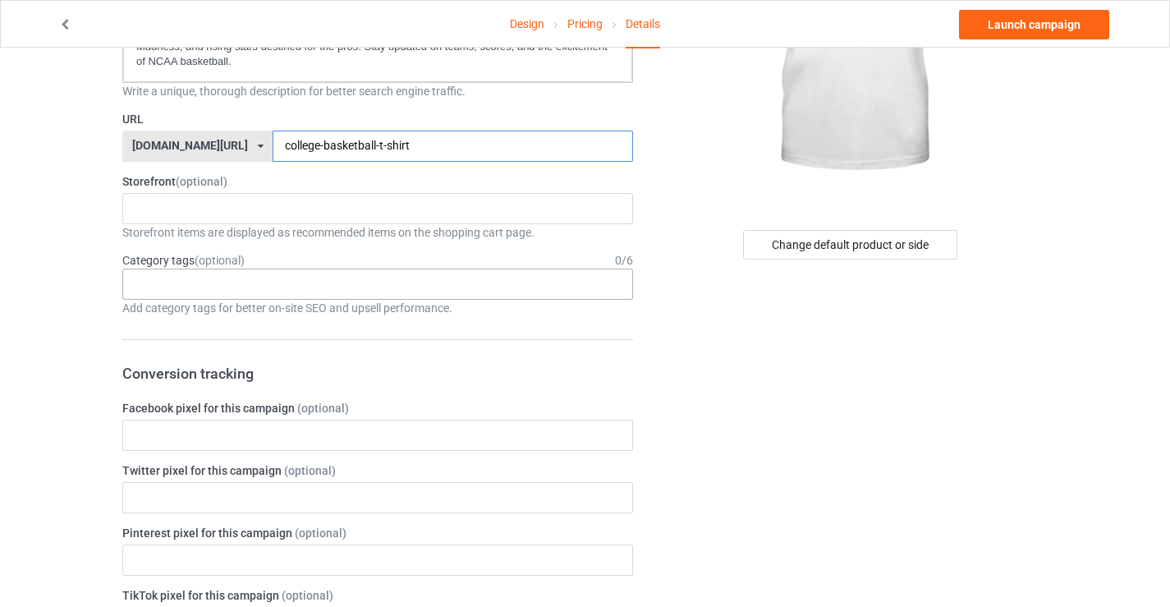
type input "college-basketball-t-shirt"
click at [185, 283] on div "Age > [DEMOGRAPHIC_DATA] > 1 Age > [DEMOGRAPHIC_DATA] Months > 1 Month Age > [D…" at bounding box center [377, 283] width 510 height 31
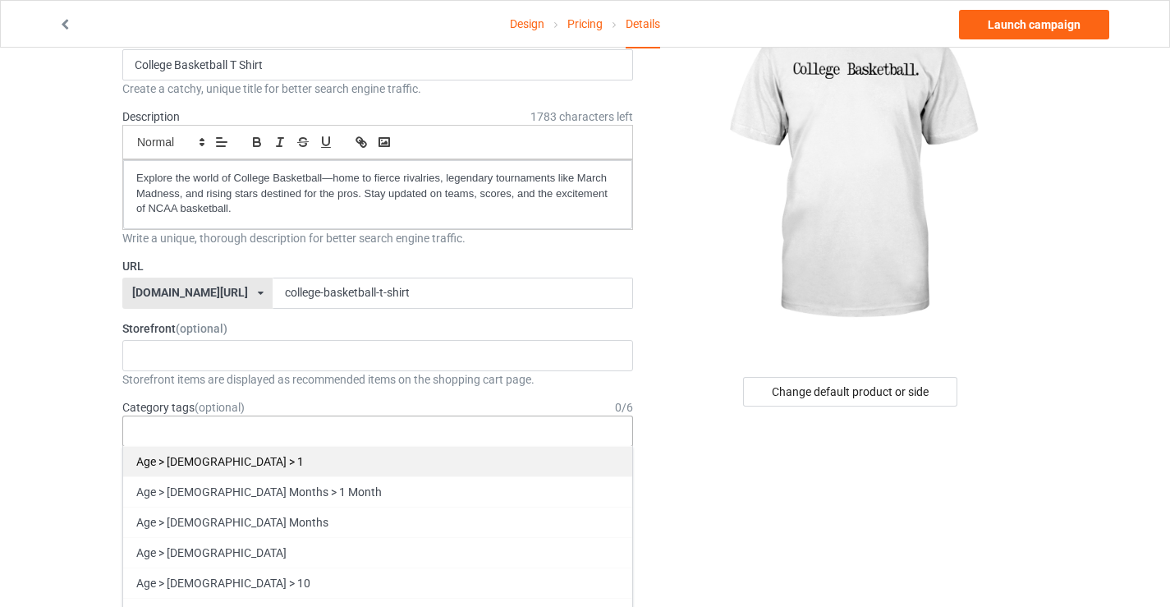
scroll to position [0, 0]
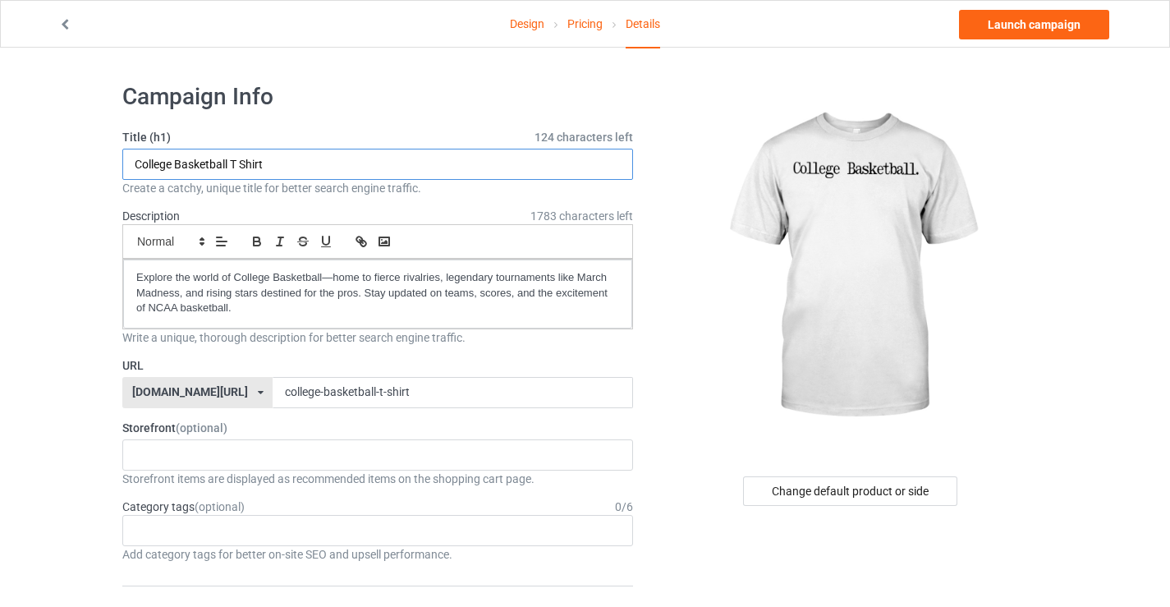
drag, startPoint x: 229, startPoint y: 161, endPoint x: 102, endPoint y: 167, distance: 127.4
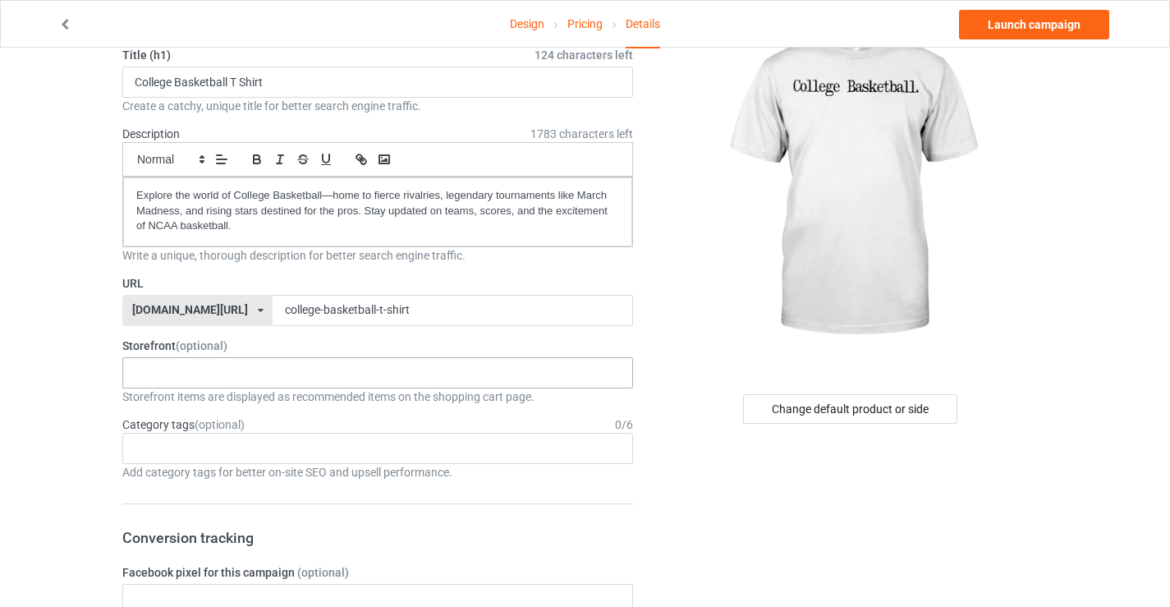
click at [222, 366] on div "I Still Own You T Shirt 61745313ae5e78002e636865" at bounding box center [377, 372] width 510 height 31
paste input "College Basketball"
type input "College Basketball"
drag, startPoint x: 243, startPoint y: 375, endPoint x: 110, endPoint y: 373, distance: 133.0
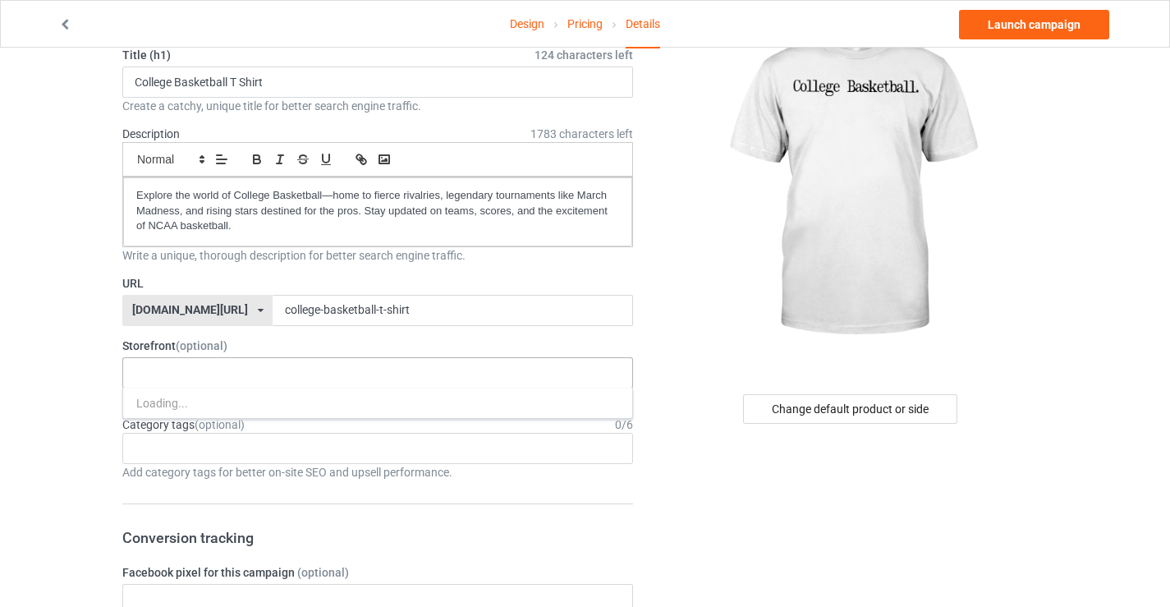
click at [221, 374] on div "Loading..." at bounding box center [377, 372] width 510 height 31
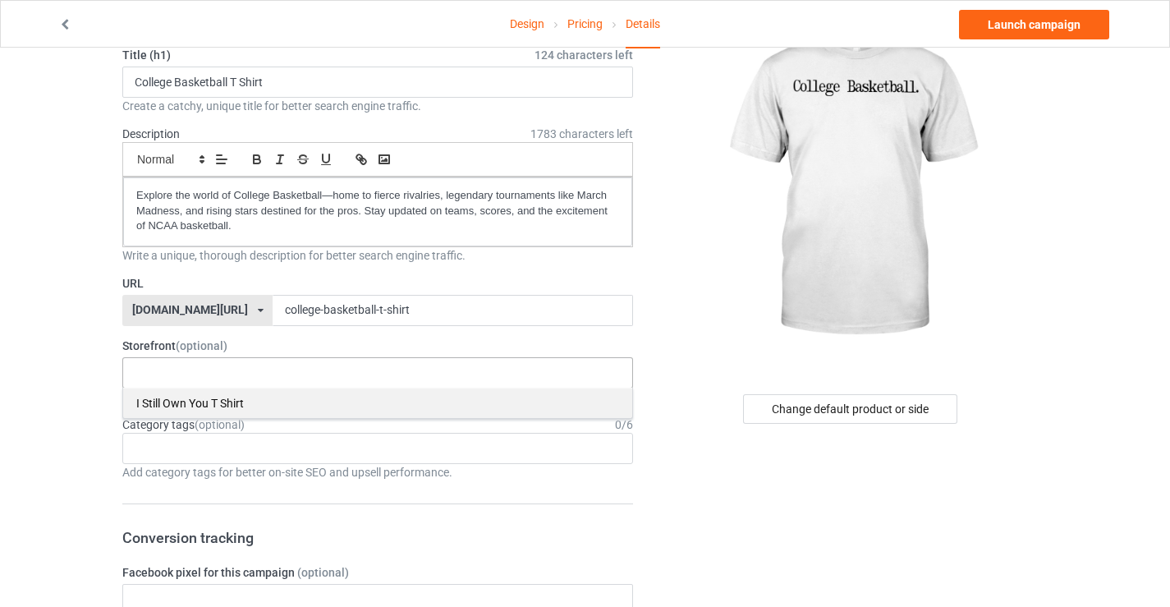
click at [185, 407] on div "I Still Own You T Shirt" at bounding box center [377, 402] width 509 height 30
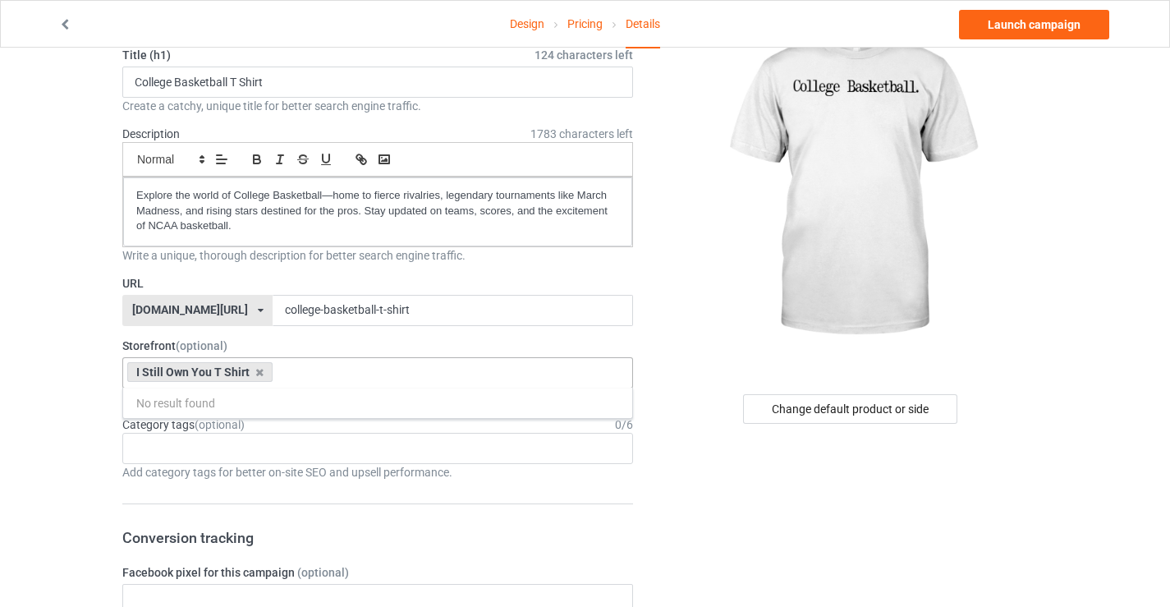
click at [318, 375] on div "I Still Own You T Shirt No result found 61745313ae5e78002e636865" at bounding box center [377, 372] width 510 height 31
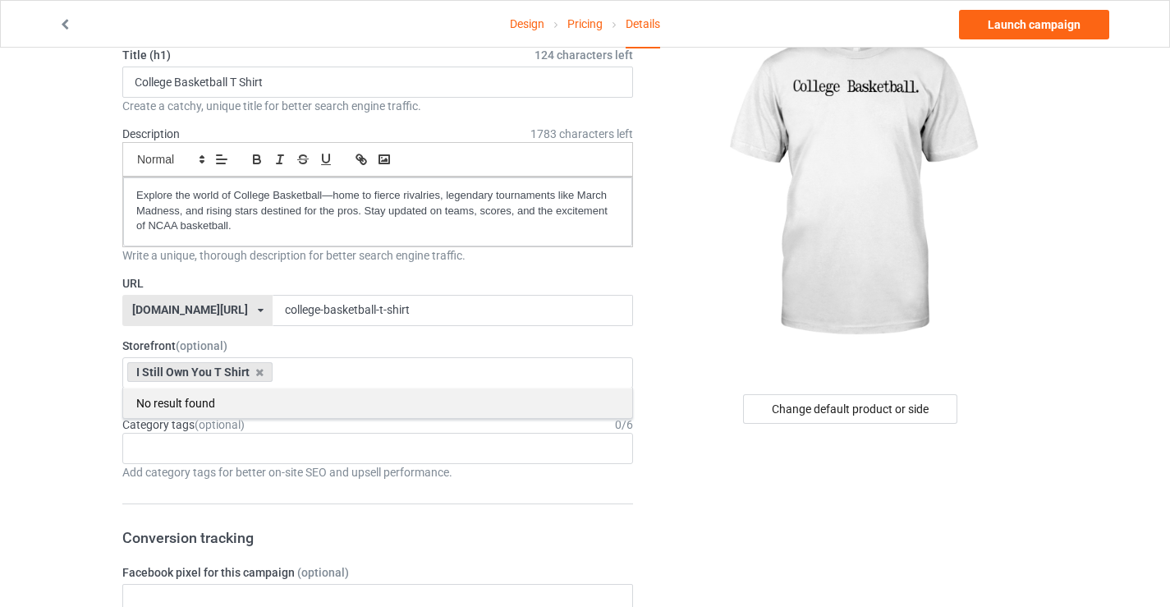
click at [257, 387] on div "No result found" at bounding box center [377, 402] width 509 height 30
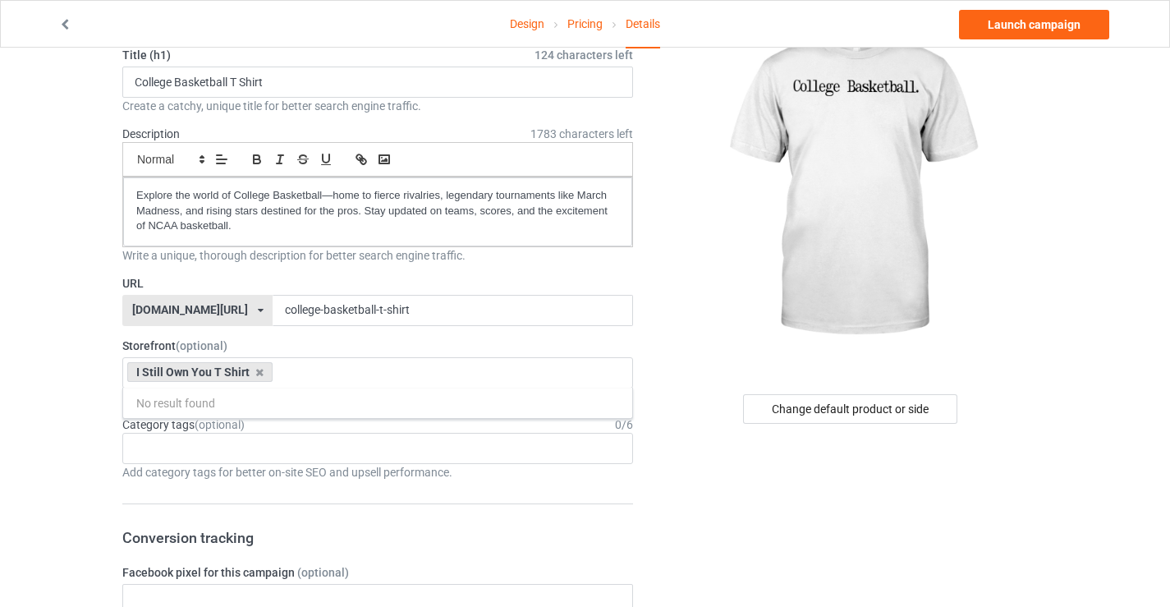
click at [326, 364] on div "I Still Own You T Shirt No result found 61745313ae5e78002e636865" at bounding box center [377, 372] width 510 height 31
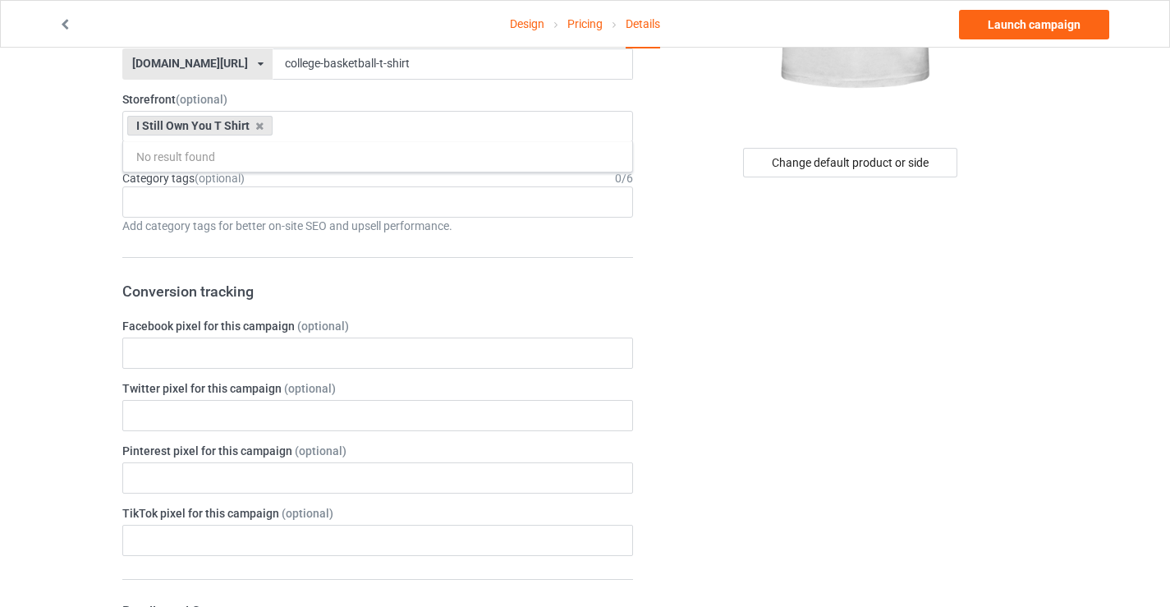
scroll to position [82, 0]
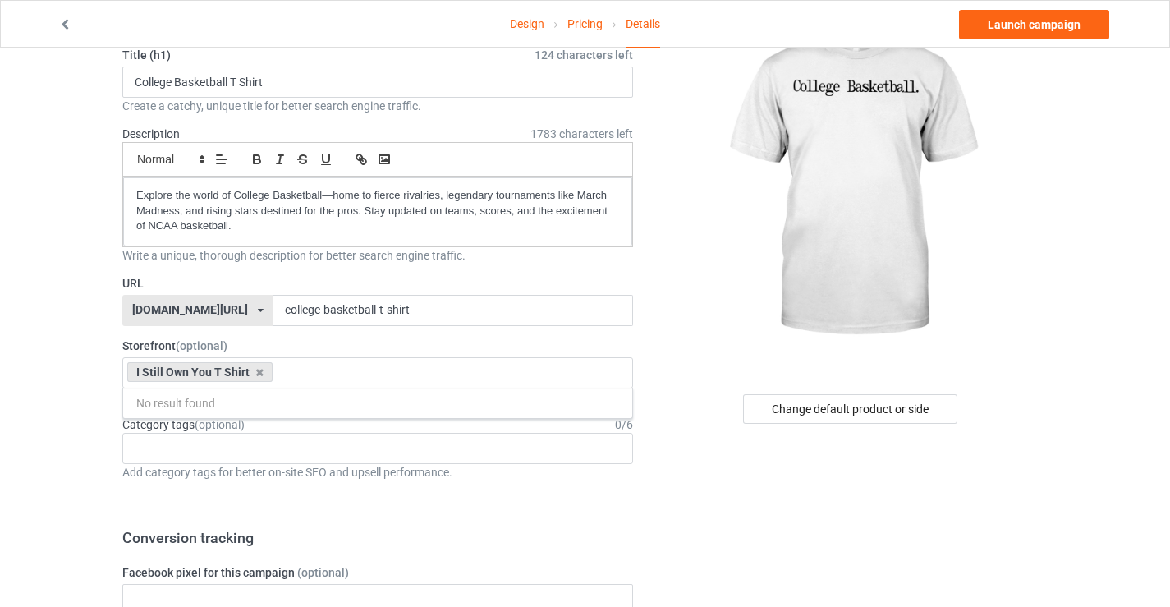
click at [300, 377] on input "text" at bounding box center [289, 372] width 25 height 14
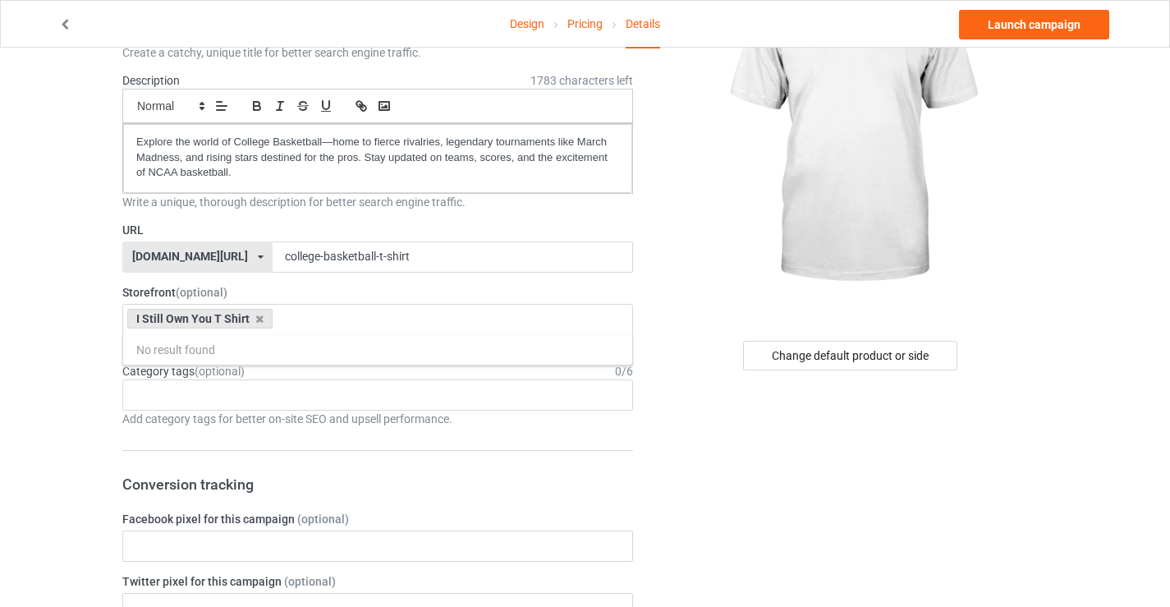
scroll to position [164, 0]
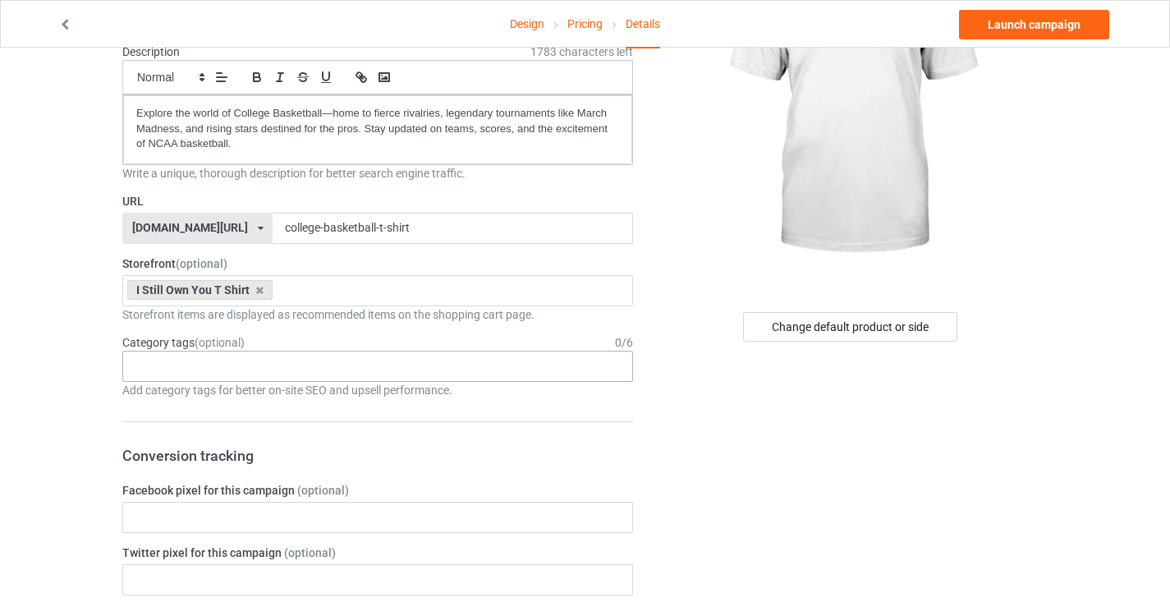
click at [158, 363] on input "text" at bounding box center [147, 366] width 25 height 14
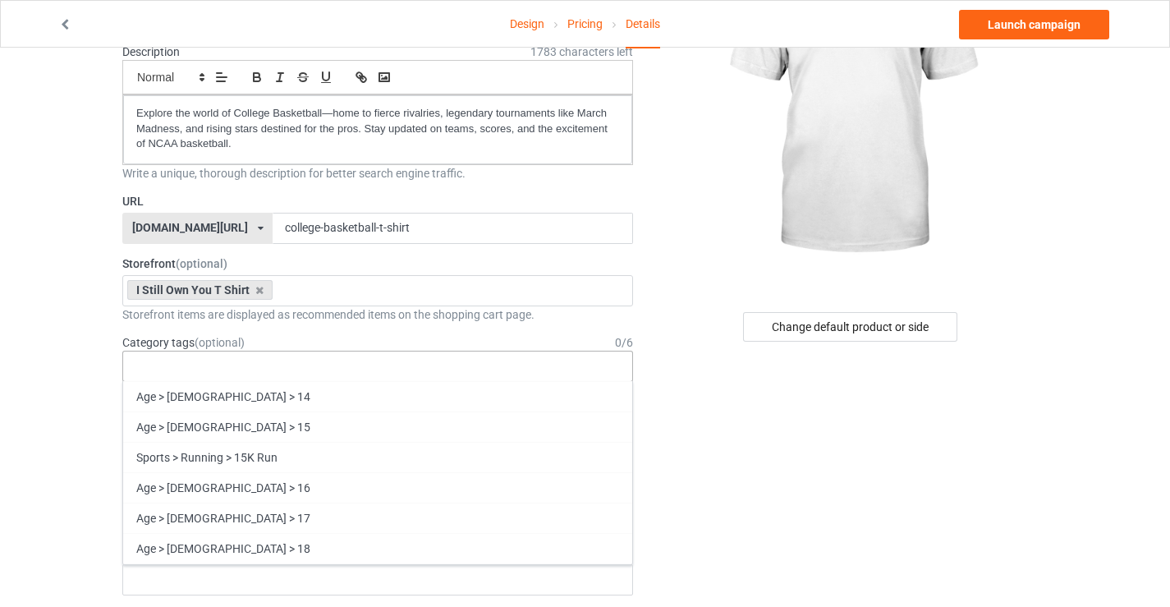
scroll to position [492, 0]
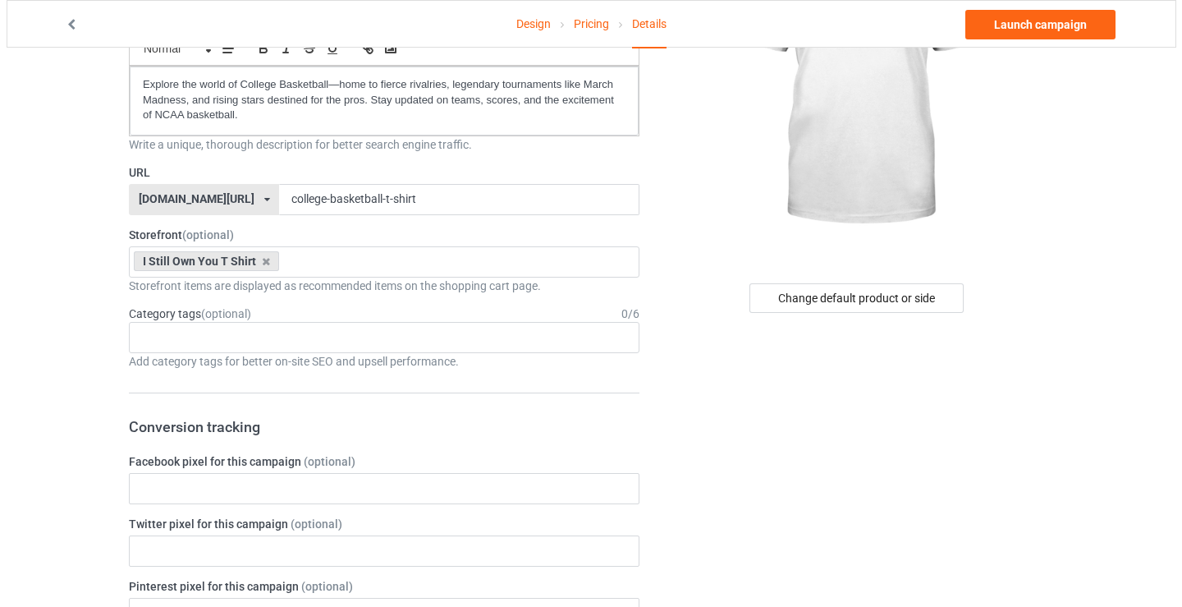
scroll to position [0, 0]
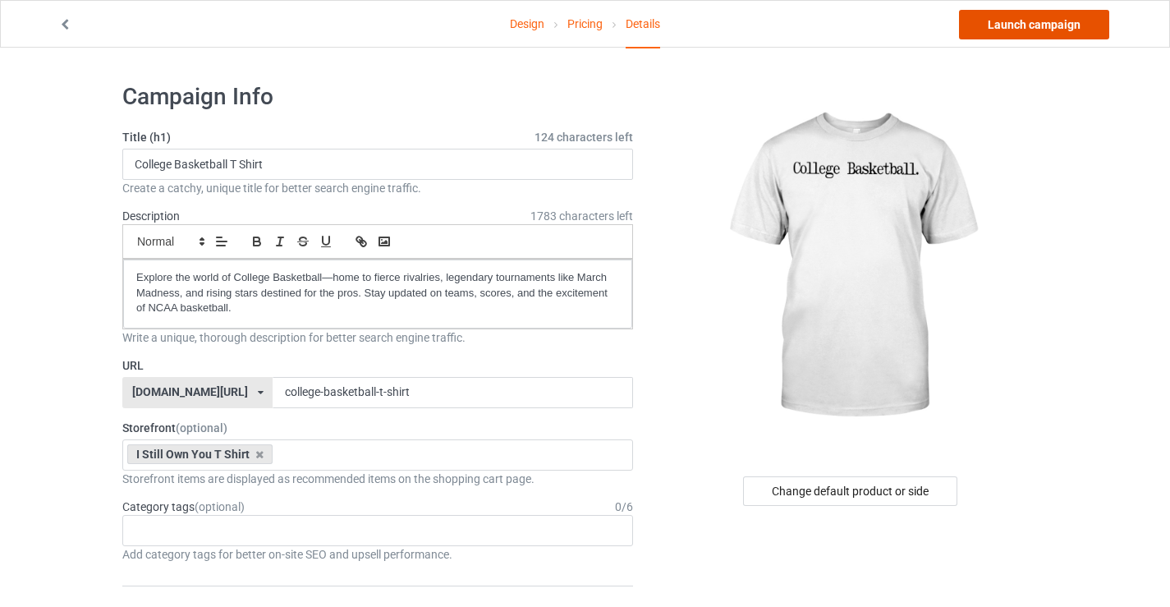
click at [1063, 19] on link "Launch campaign" at bounding box center [1034, 25] width 150 height 30
